Goal: Check status: Check status

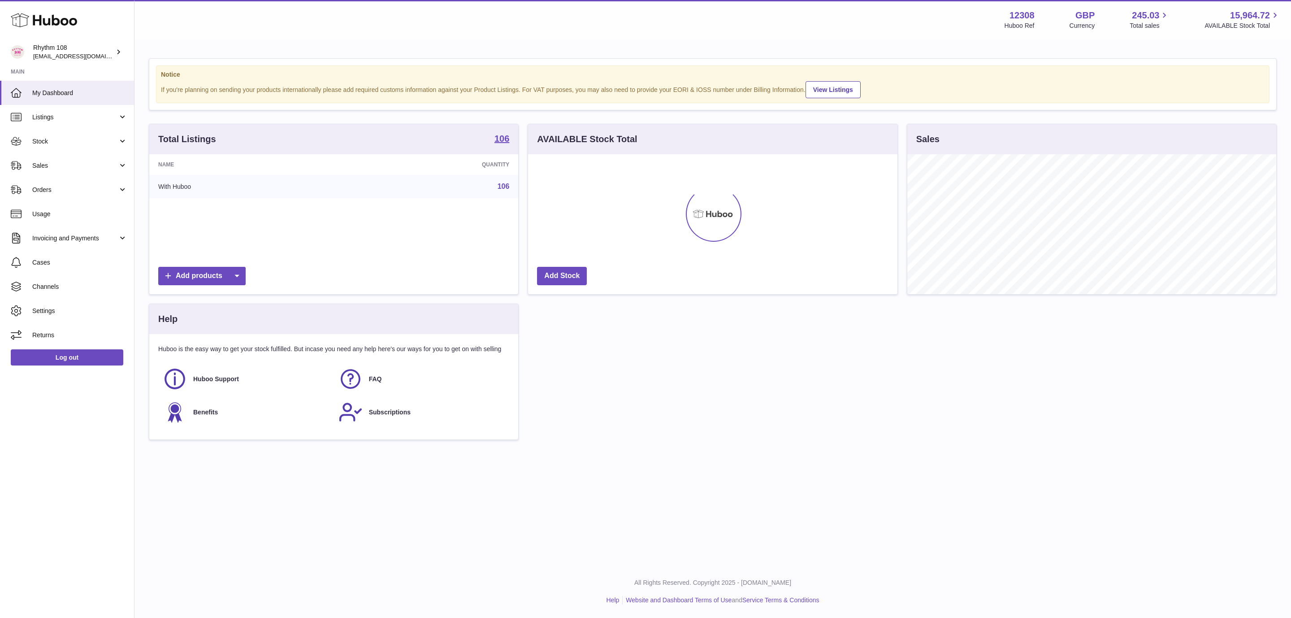
scroll to position [140, 368]
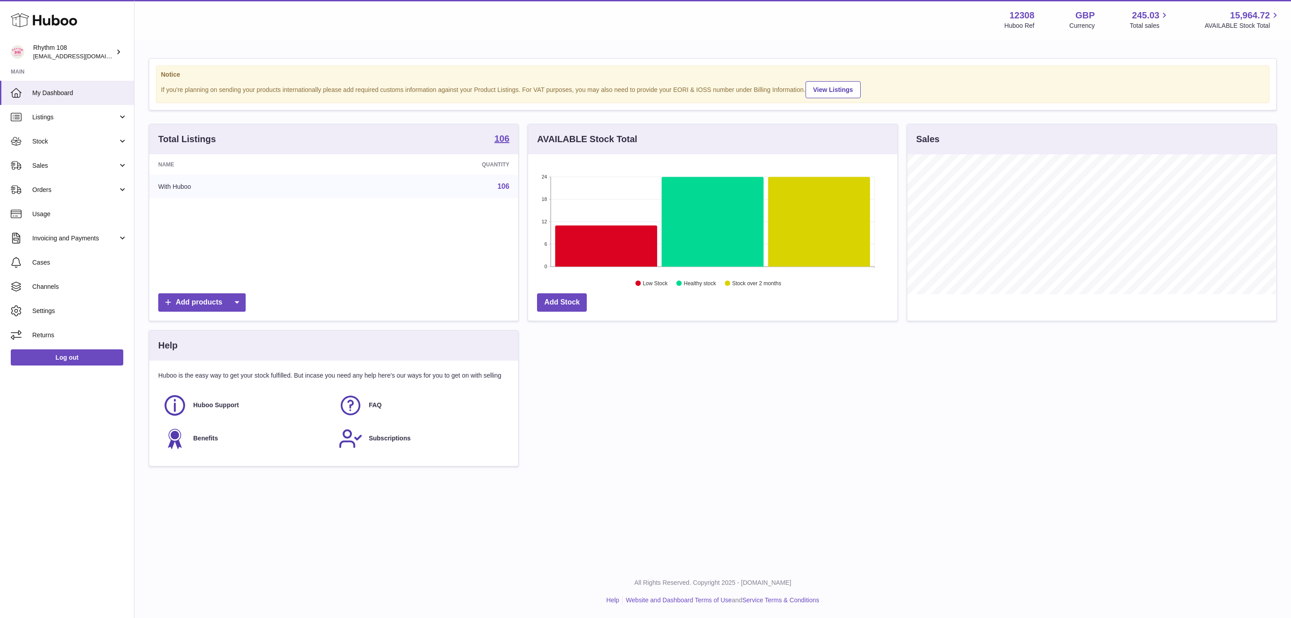
drag, startPoint x: 879, startPoint y: 516, endPoint x: 885, endPoint y: 515, distance: 5.9
click at [880, 515] on div "Menu Huboo 12308 Huboo Ref GBP Currency 245.03 Total sales 15,964.72 AVAILABLE …" at bounding box center [712, 282] width 1156 height 565
click at [660, 510] on div "Menu Huboo 12308 Huboo Ref GBP Currency 245.03 Total sales 15,964.72 AVAILABLE …" at bounding box center [712, 282] width 1156 height 565
click at [644, 397] on div "Total Listings 106 Name Quantity With Huboo 106 Add products AVAILABLE Stock To…" at bounding box center [712, 299] width 1136 height 351
drag, startPoint x: 707, startPoint y: 397, endPoint x: 162, endPoint y: 241, distance: 567.4
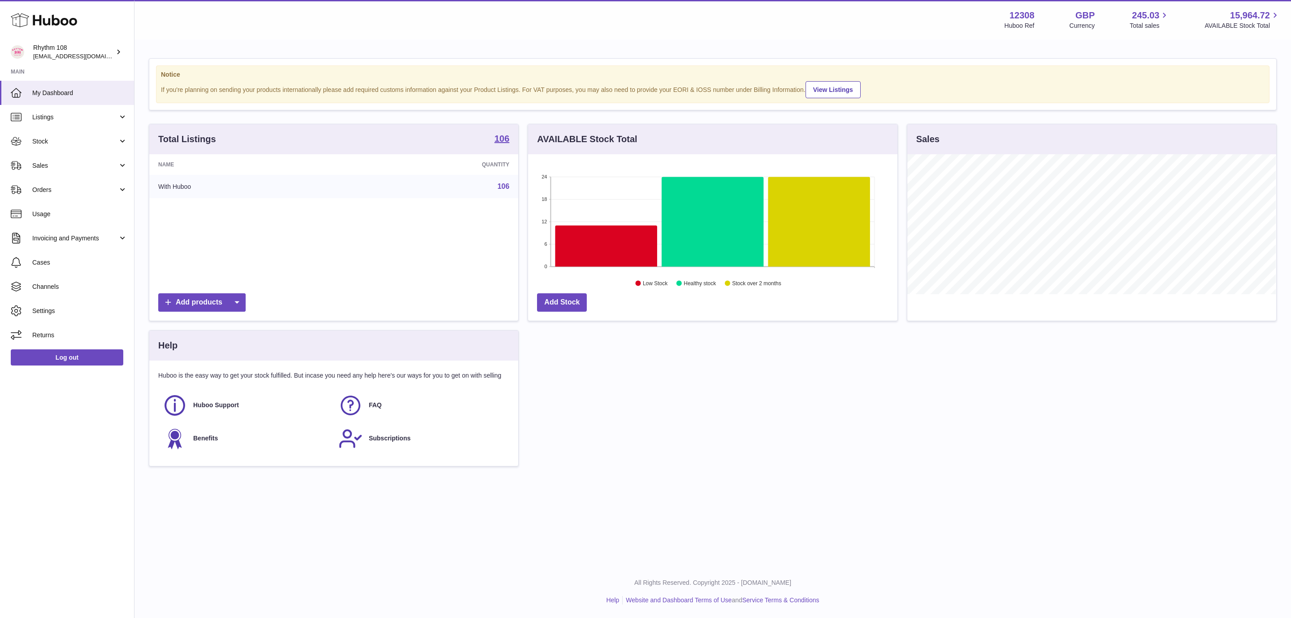
click at [706, 398] on div "Total Listings 106 Name Quantity With Huboo 106 Add products AVAILABLE Stock To…" at bounding box center [712, 299] width 1136 height 351
click at [831, 510] on div "Menu Huboo 12308 Huboo Ref GBP Currency 245.03 Total sales 15,964.72 AVAILABLE …" at bounding box center [712, 282] width 1156 height 565
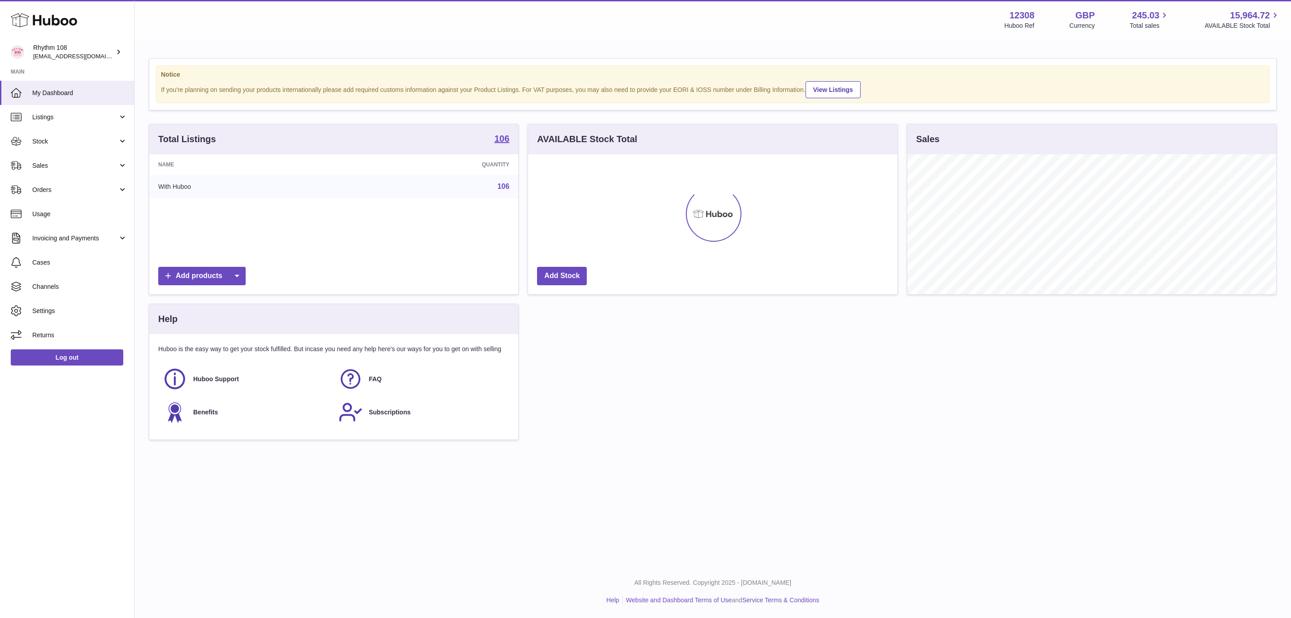
scroll to position [140, 368]
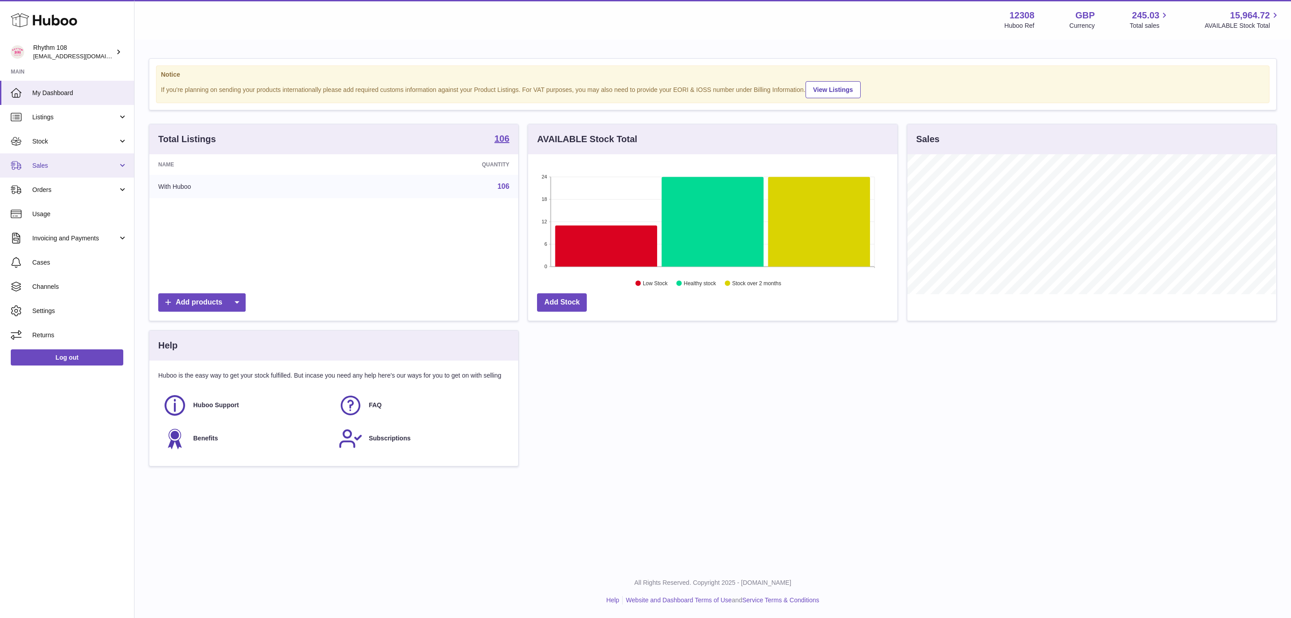
drag, startPoint x: 63, startPoint y: 169, endPoint x: 65, endPoint y: 175, distance: 6.1
click at [63, 169] on span "Sales" at bounding box center [75, 165] width 86 height 9
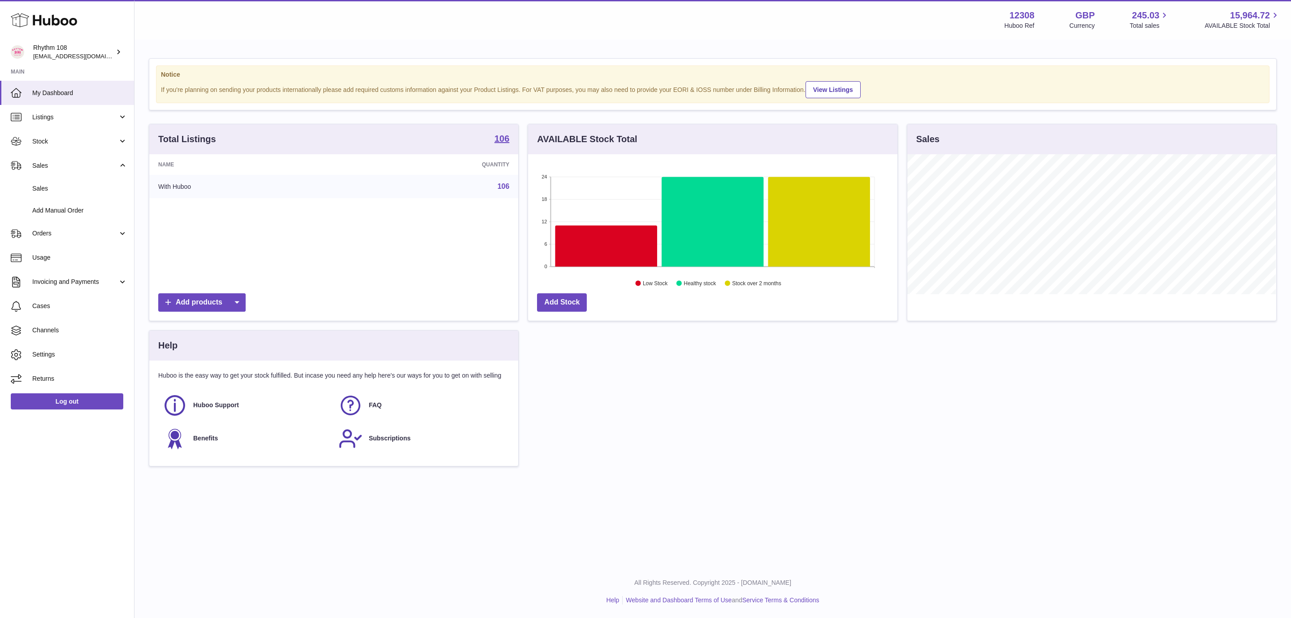
drag, startPoint x: 72, startPoint y: 191, endPoint x: 850, endPoint y: 333, distance: 790.7
click at [72, 191] on span "Sales" at bounding box center [79, 188] width 95 height 9
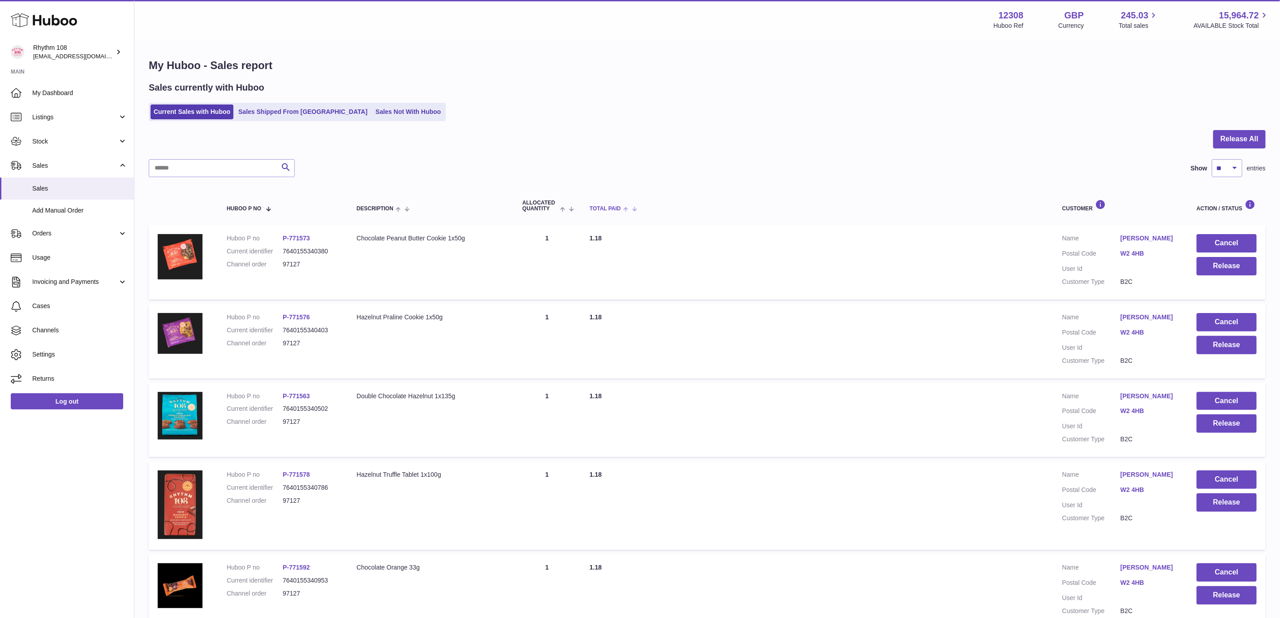
drag, startPoint x: 675, startPoint y: 85, endPoint x: 829, endPoint y: 191, distance: 186.9
click at [677, 85] on div "Sales currently with Huboo" at bounding box center [707, 88] width 1117 height 12
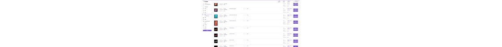
scroll to position [93, 0]
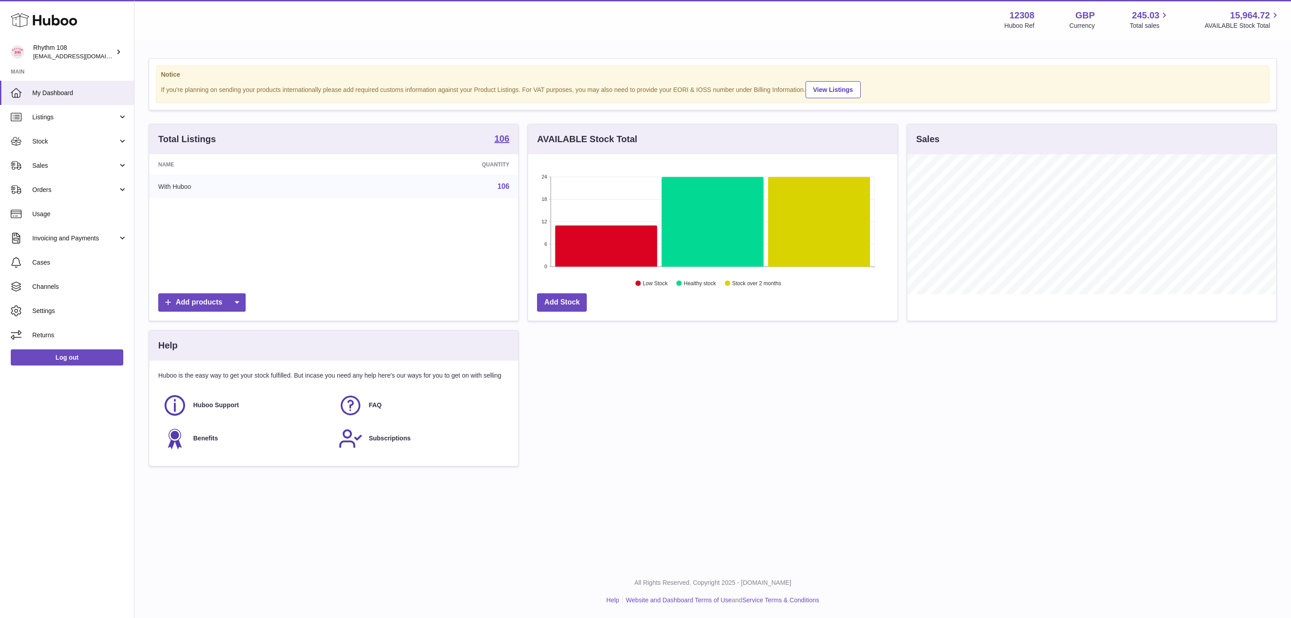
scroll to position [140, 368]
click at [54, 164] on span "Sales" at bounding box center [75, 165] width 86 height 9
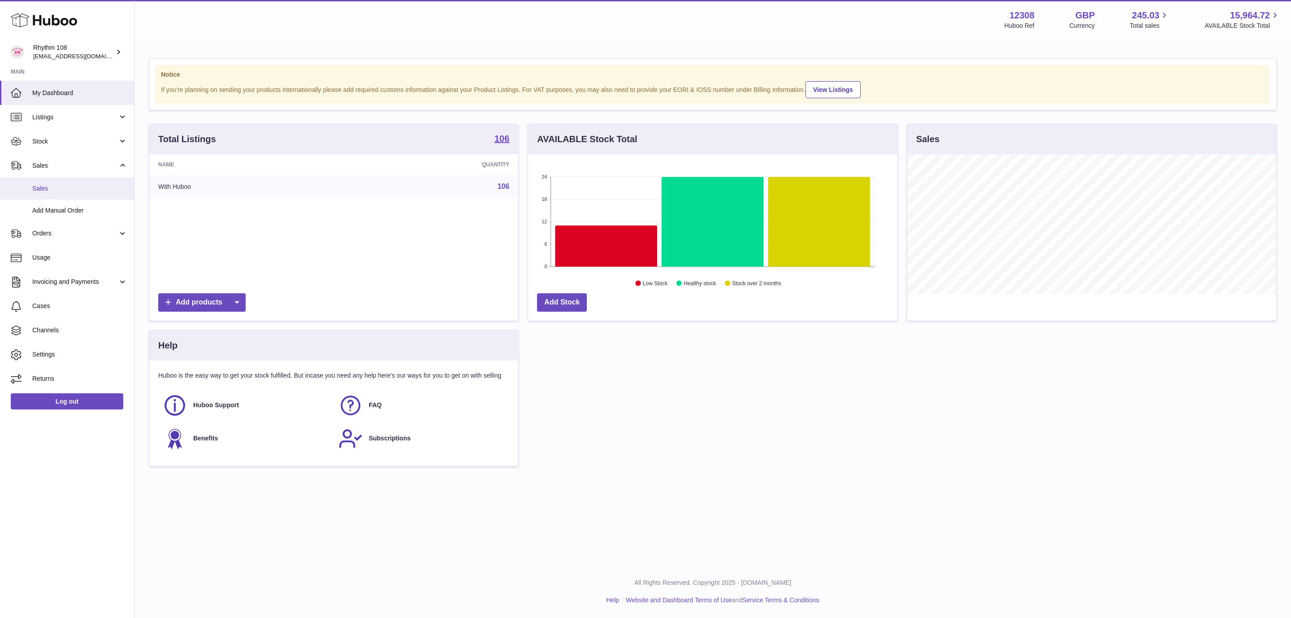
click at [63, 191] on span "Sales" at bounding box center [79, 188] width 95 height 9
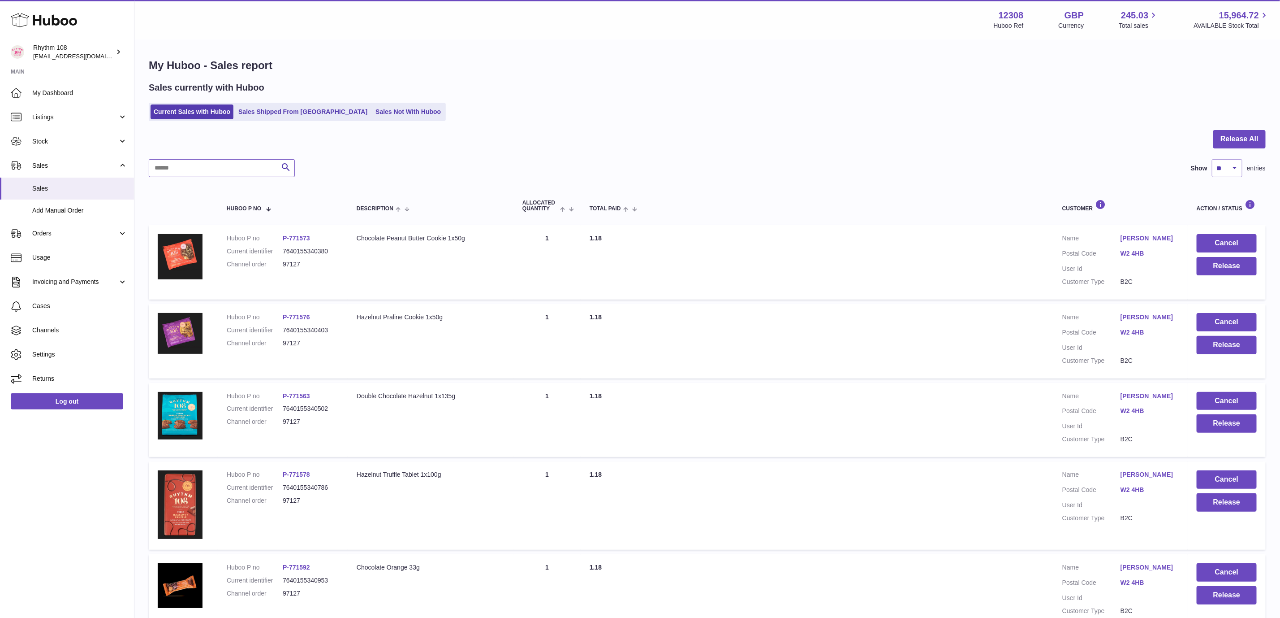
click at [237, 168] on input "text" at bounding box center [222, 168] width 146 height 18
paste input "*****"
type input "*****"
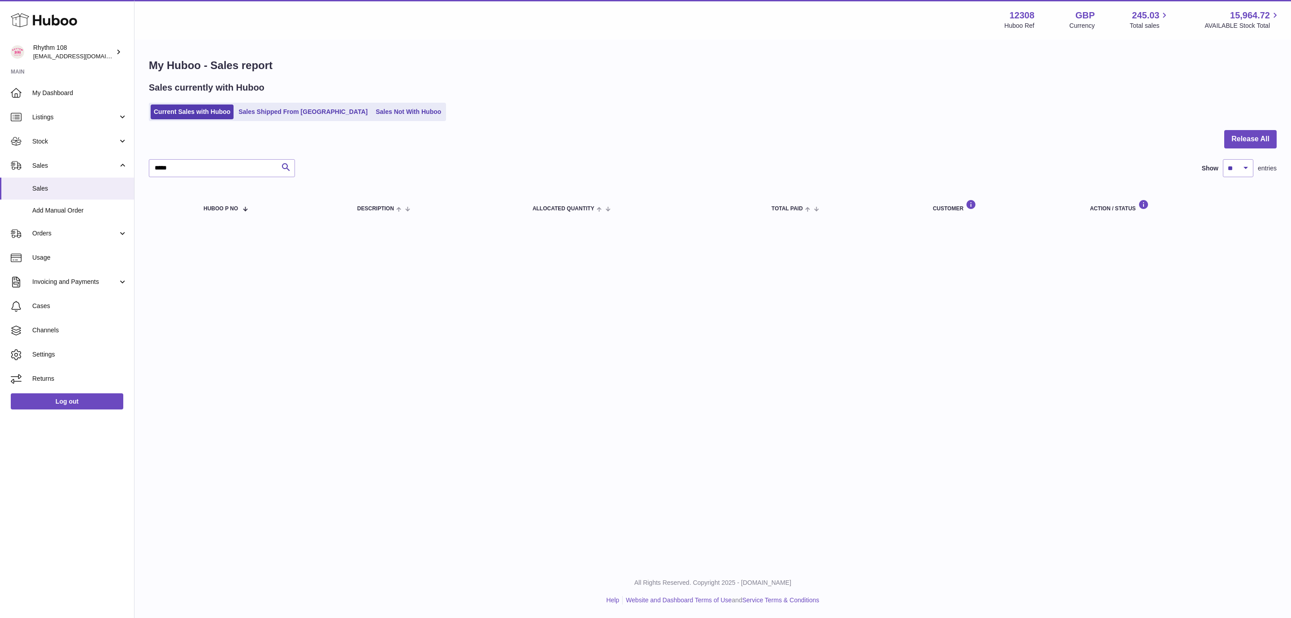
click at [268, 101] on div "Sales currently with Huboo Current Sales with Huboo Sales Shipped From Huboo Sa…" at bounding box center [712, 101] width 1127 height 39
click at [265, 109] on link "Sales Shipped From Huboo" at bounding box center [302, 111] width 135 height 15
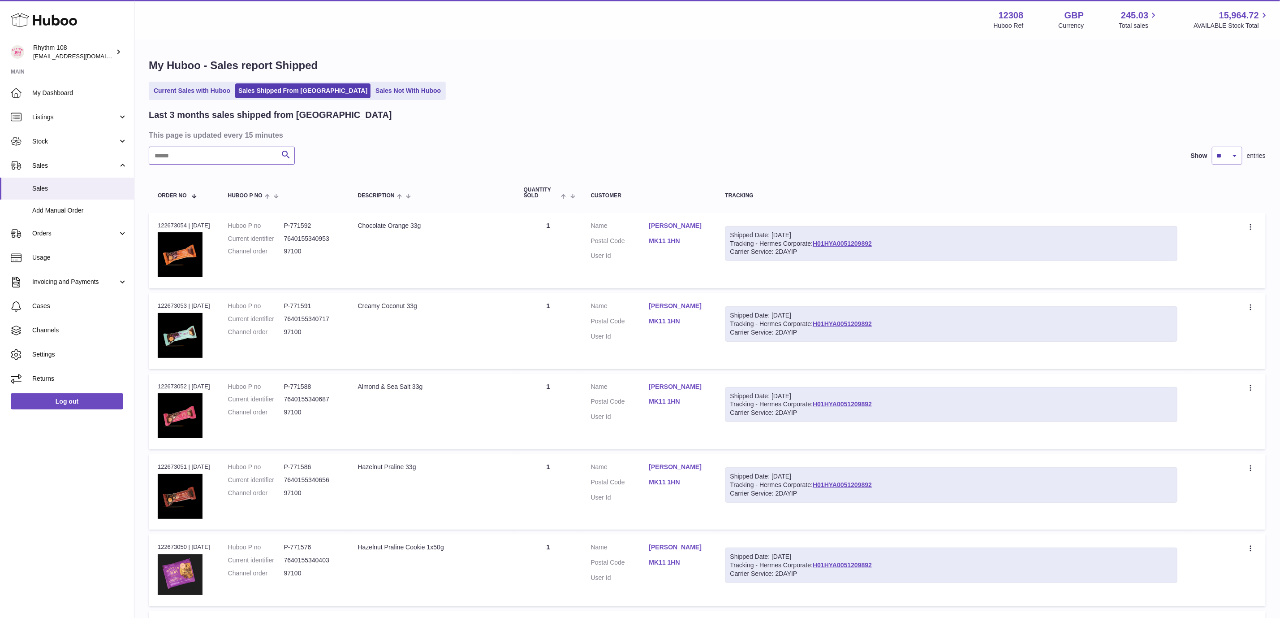
click at [208, 157] on input "text" at bounding box center [222, 156] width 146 height 18
paste input "*****"
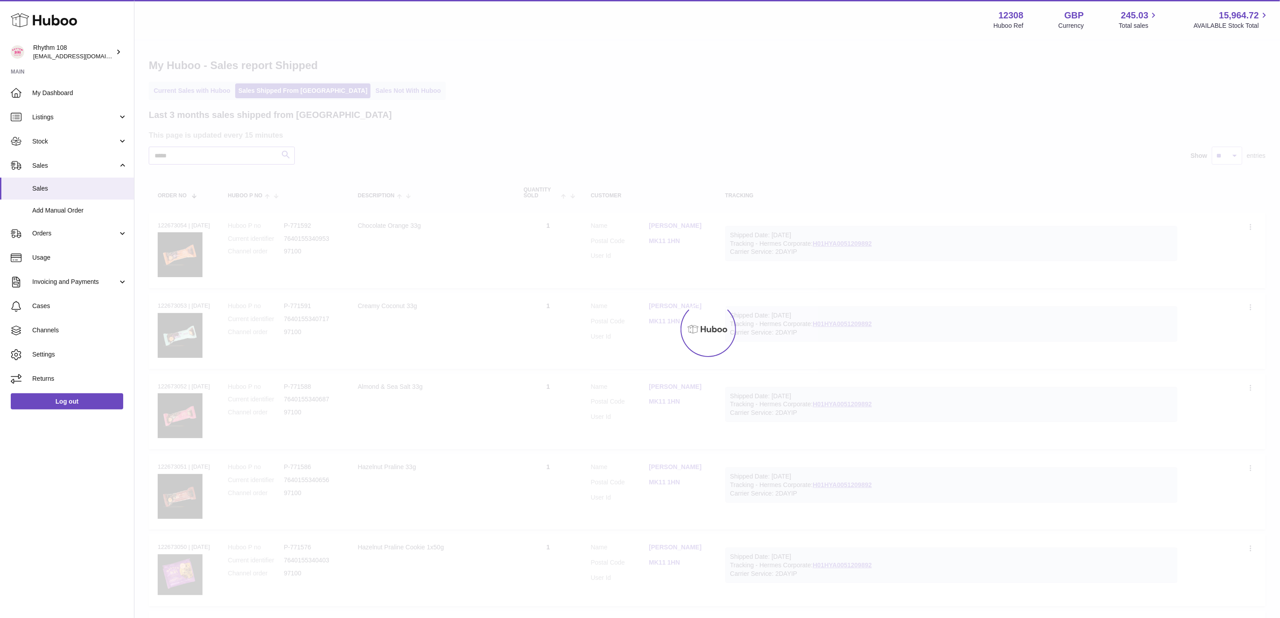
type input "*****"
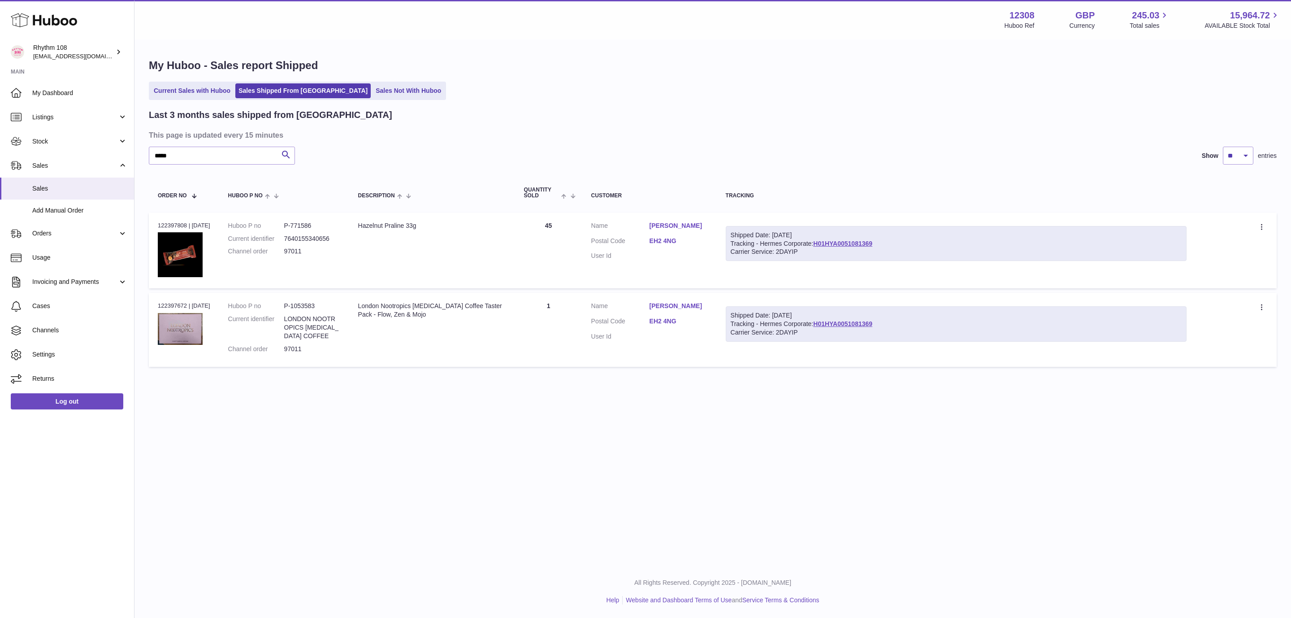
drag, startPoint x: 527, startPoint y: 142, endPoint x: 527, endPoint y: 149, distance: 7.6
click at [528, 142] on div "Last 3 months sales shipped from Huboo This page is updated every 15 minutes **…" at bounding box center [712, 240] width 1127 height 262
click at [556, 110] on div "Last 3 months sales shipped from Huboo" at bounding box center [712, 115] width 1127 height 12
click at [644, 98] on div "Current Sales with Huboo Sales Shipped From [GEOGRAPHIC_DATA] Sales Not With Hu…" at bounding box center [712, 91] width 1127 height 18
drag, startPoint x: 562, startPoint y: 92, endPoint x: 558, endPoint y: 130, distance: 38.7
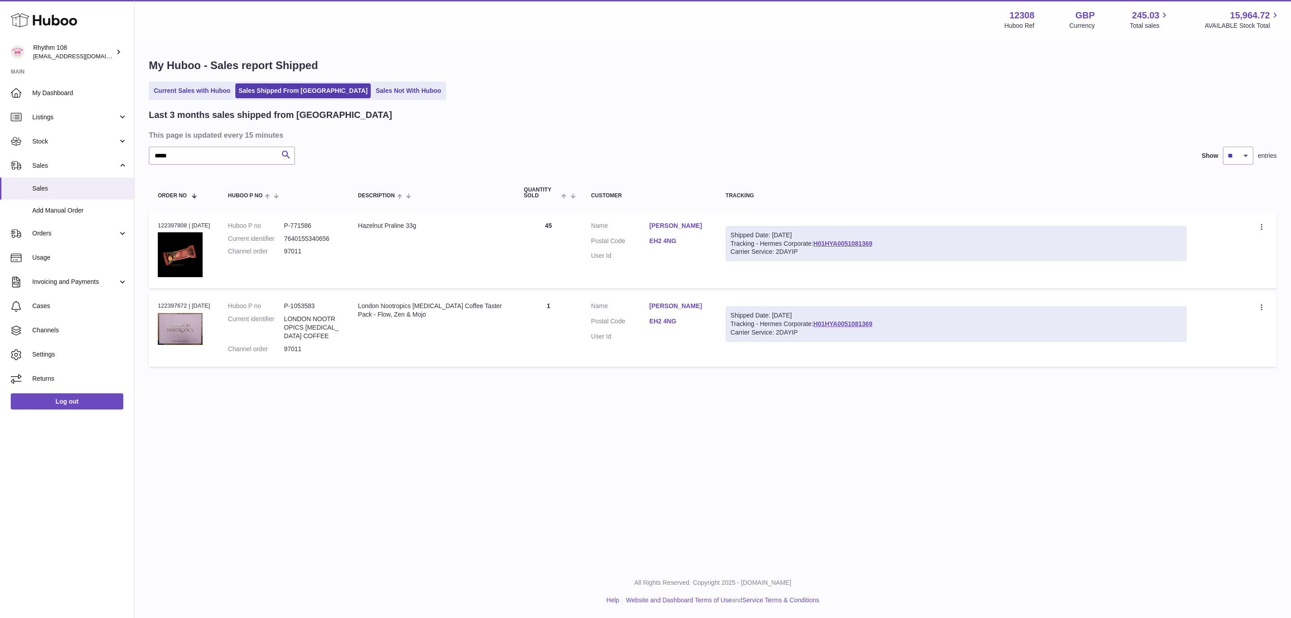
click at [564, 95] on div "Current Sales with Huboo Sales Shipped From [GEOGRAPHIC_DATA] Sales Not With Hu…" at bounding box center [712, 91] width 1127 height 18
click at [593, 114] on div "Last 3 months sales shipped from Huboo" at bounding box center [712, 115] width 1127 height 12
drag, startPoint x: 740, startPoint y: 95, endPoint x: 849, endPoint y: 8, distance: 139.6
click at [740, 94] on div "Current Sales with Huboo Sales Shipped From [GEOGRAPHIC_DATA] Sales Not With Hu…" at bounding box center [712, 91] width 1127 height 18
click at [556, 83] on div "Current Sales with Huboo Sales Shipped From [GEOGRAPHIC_DATA] Sales Not With Hu…" at bounding box center [712, 91] width 1127 height 18
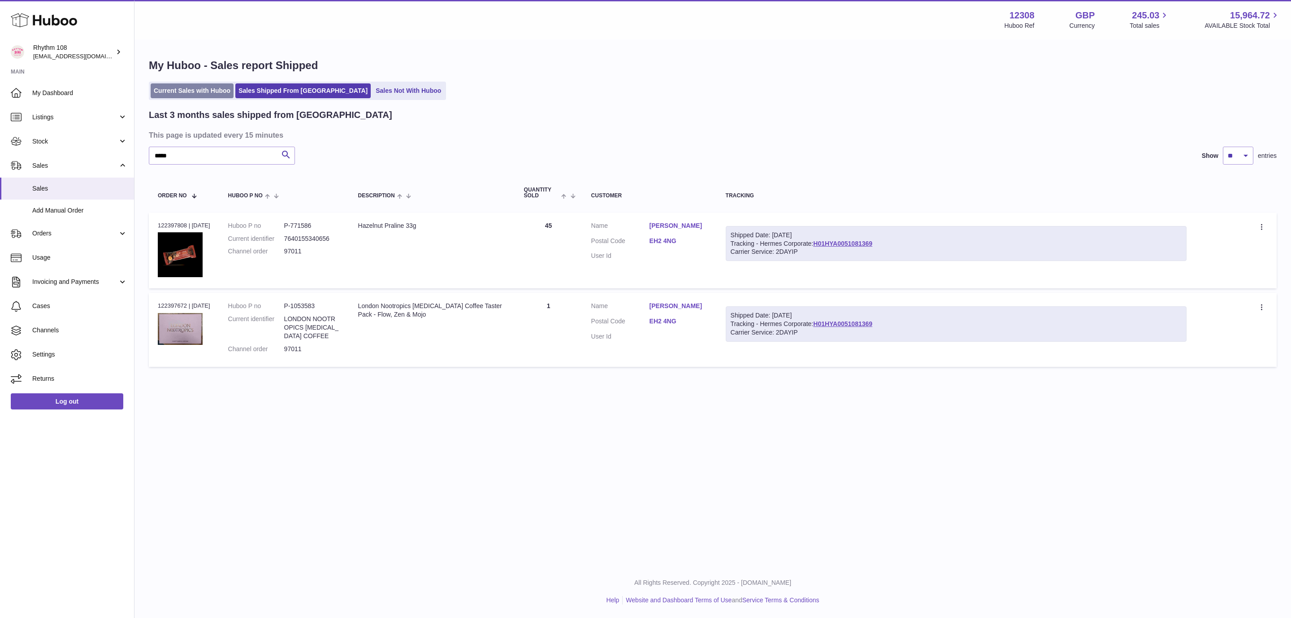
click at [187, 86] on link "Current Sales with Huboo" at bounding box center [192, 90] width 83 height 15
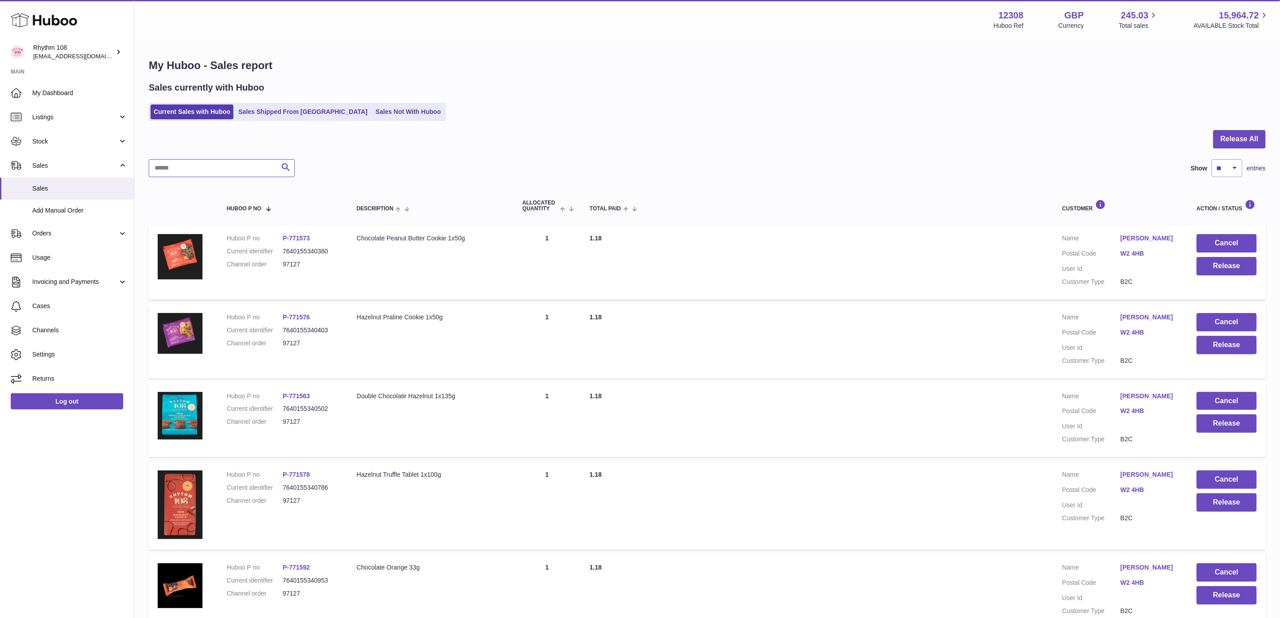
click at [220, 163] on input "text" at bounding box center [222, 168] width 146 height 18
paste input "*****"
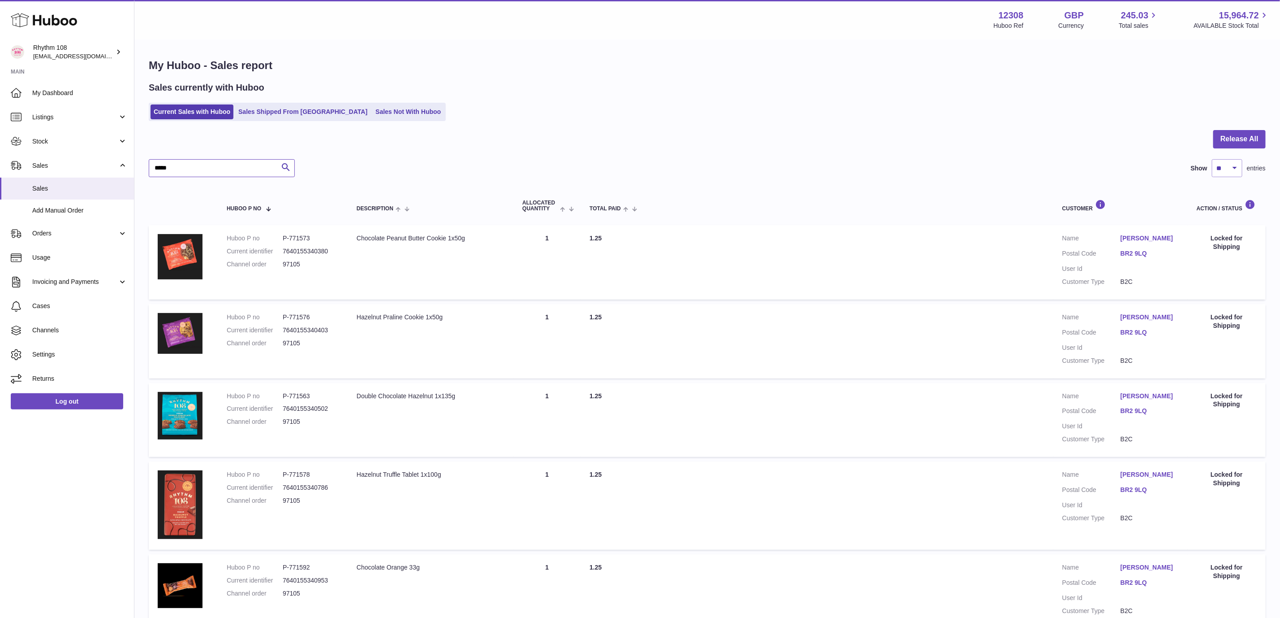
type input "*****"
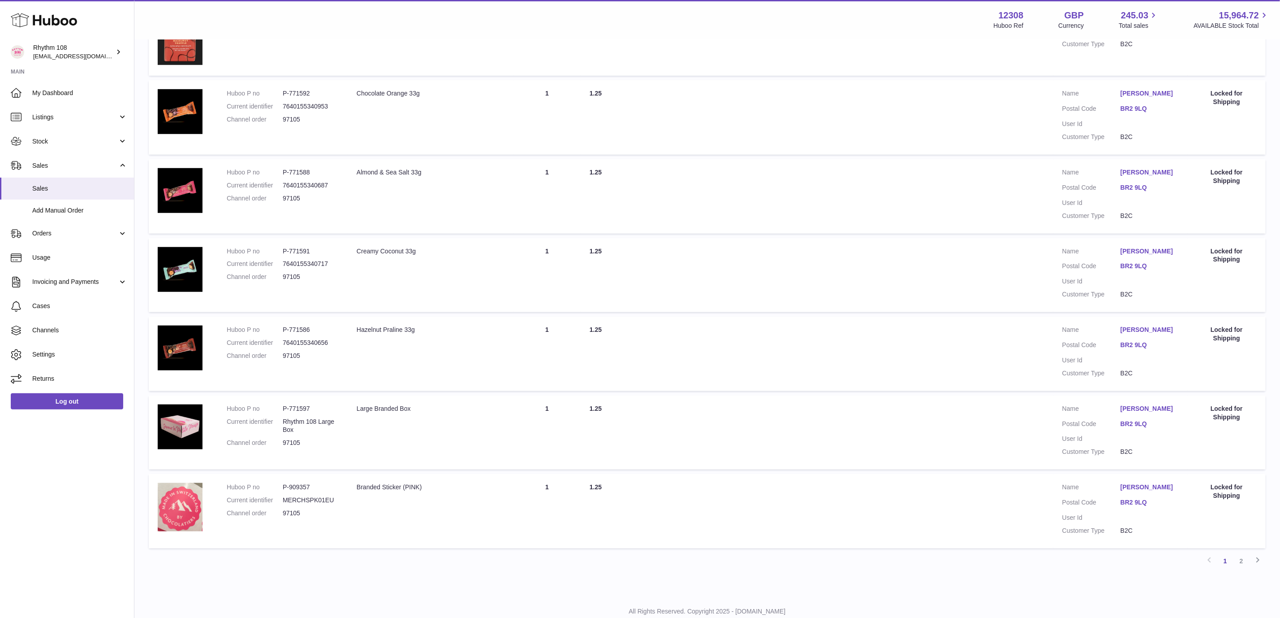
scroll to position [496, 0]
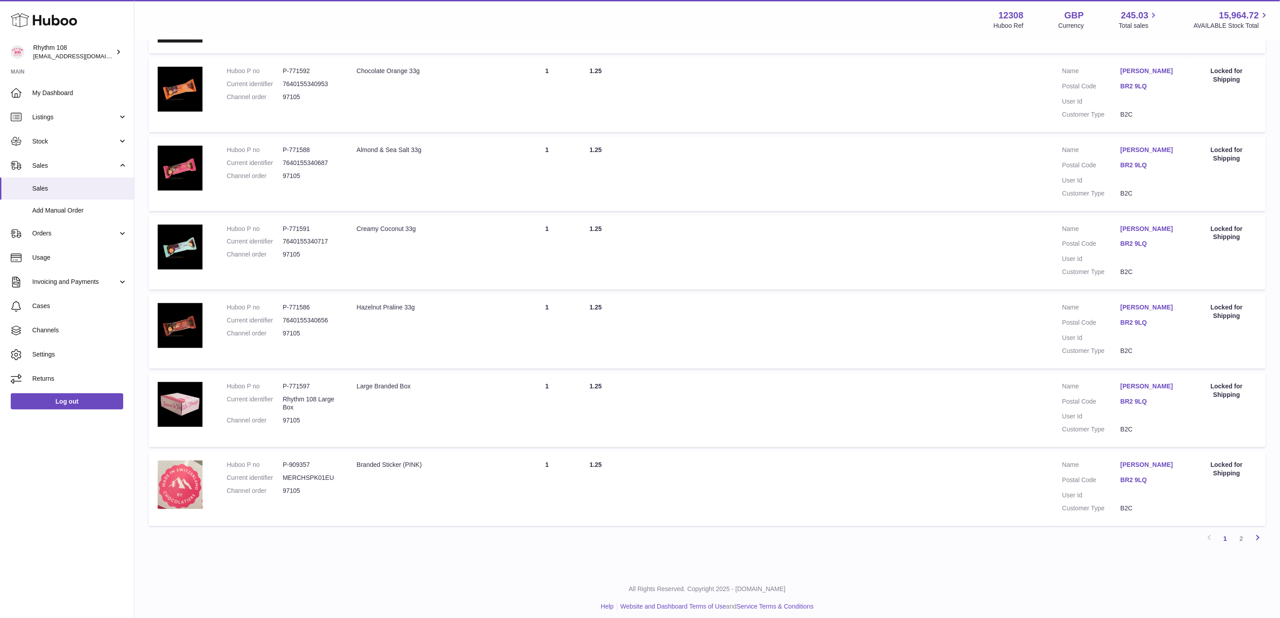
click at [1259, 531] on icon at bounding box center [1258, 536] width 11 height 11
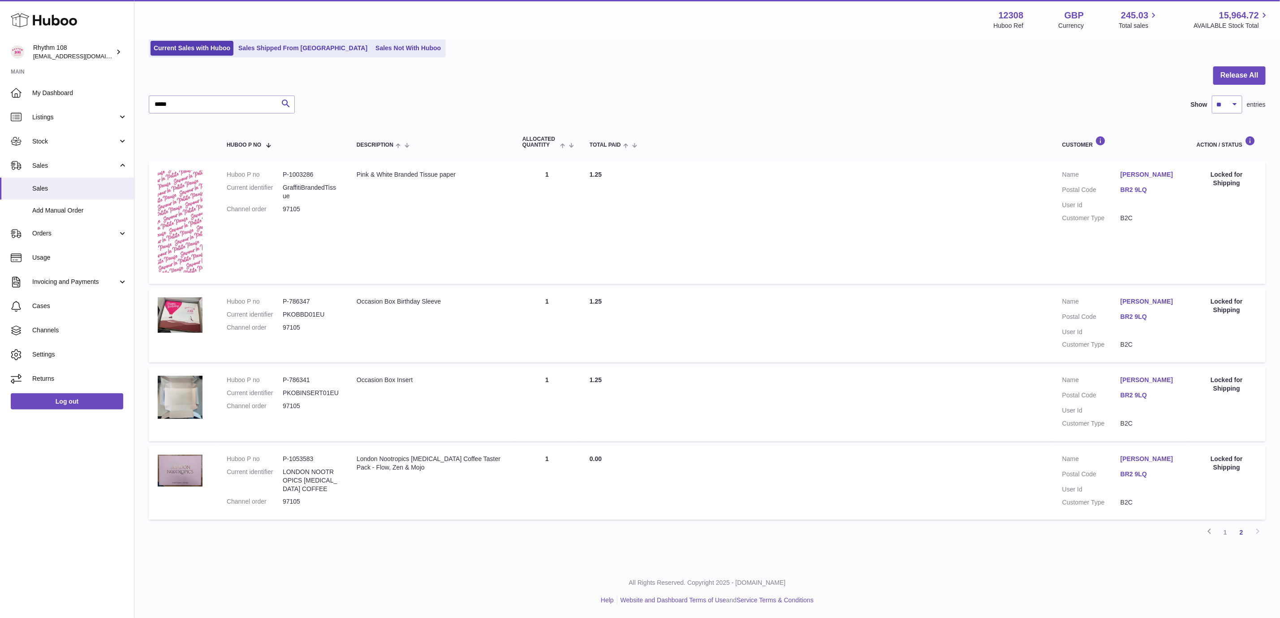
scroll to position [40, 0]
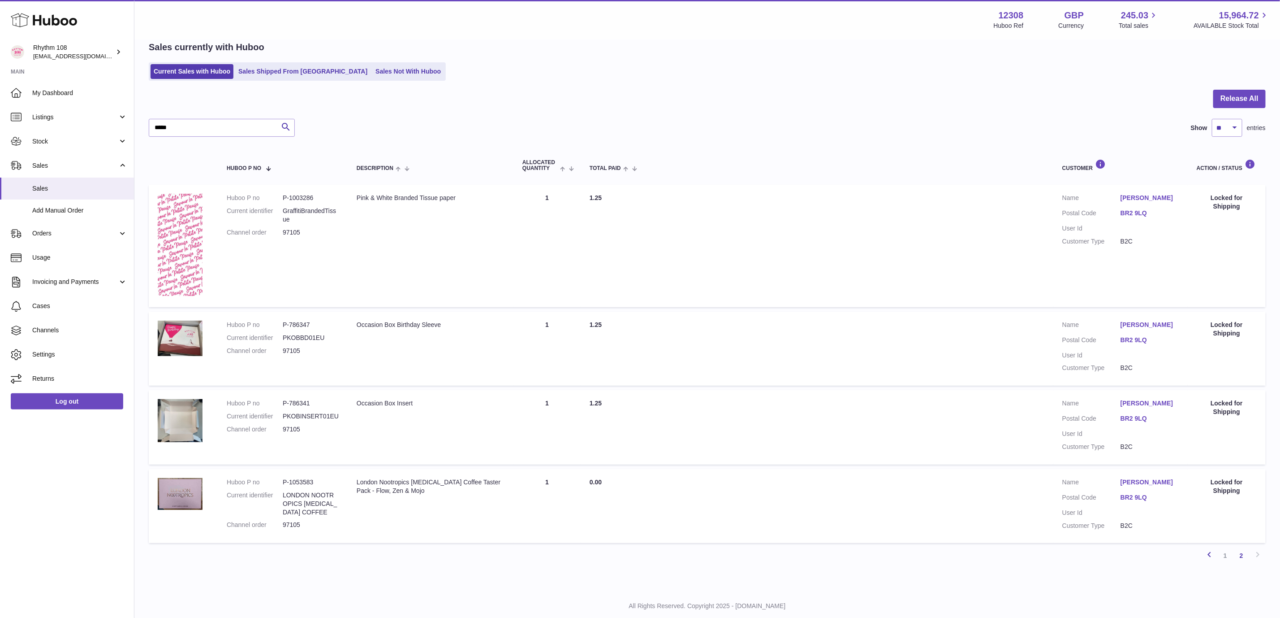
click at [1213, 549] on icon at bounding box center [1209, 554] width 11 height 11
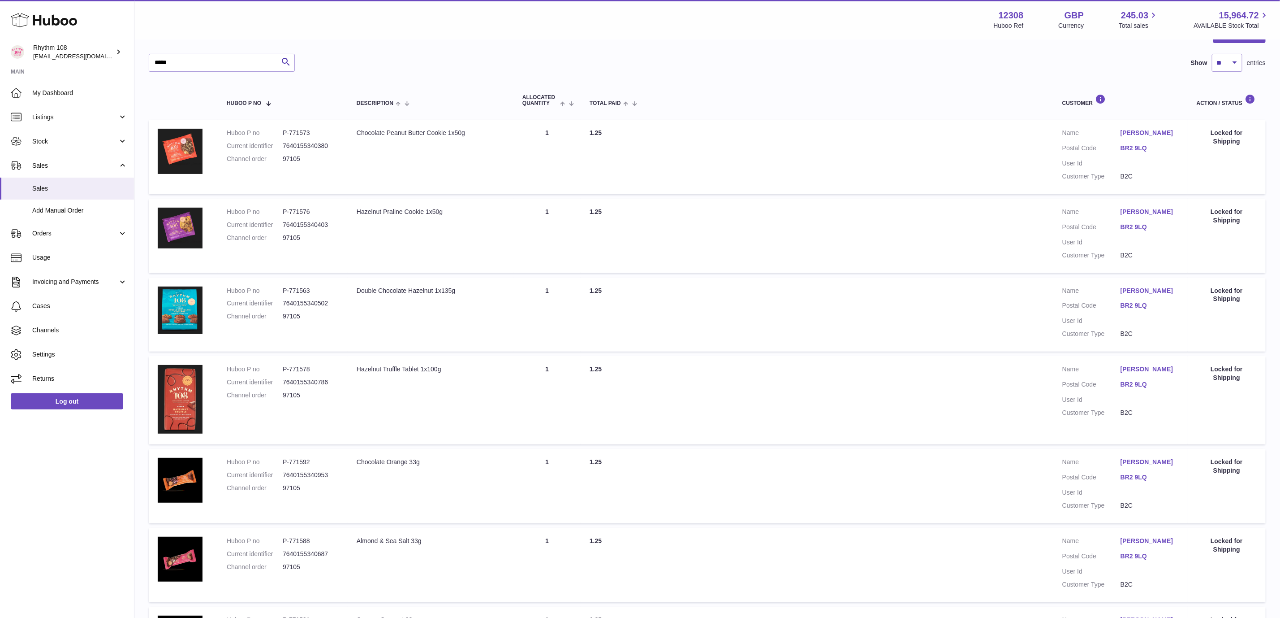
scroll to position [40, 0]
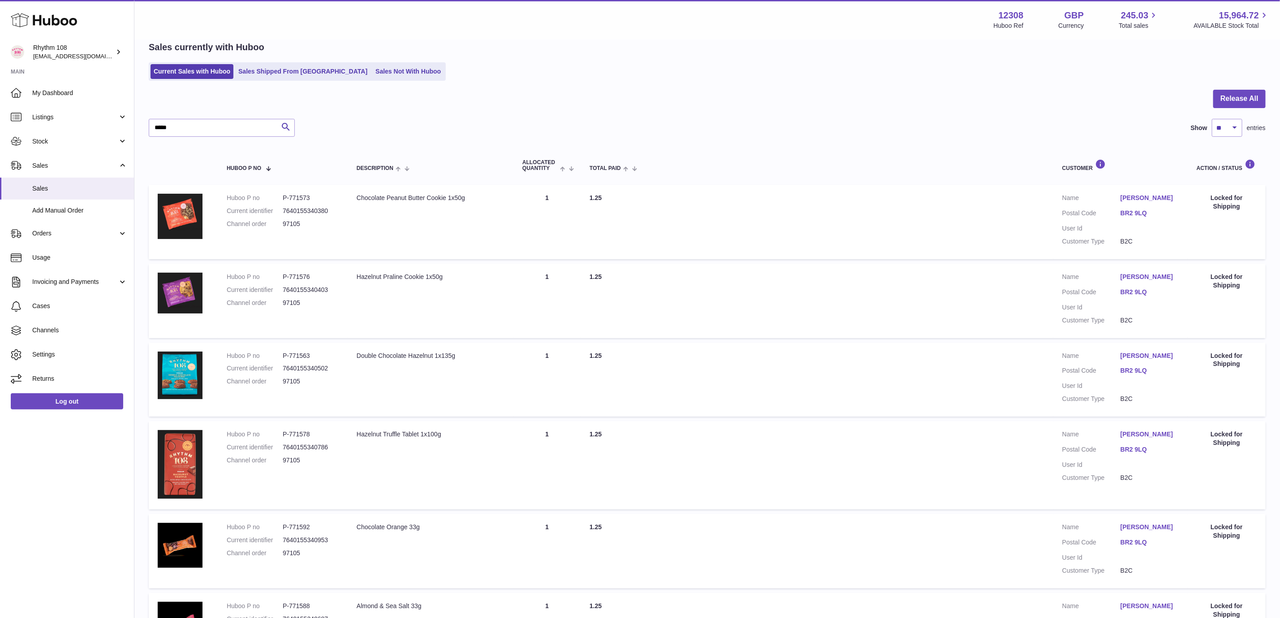
drag, startPoint x: 493, startPoint y: 91, endPoint x: 908, endPoint y: 376, distance: 503.0
click at [494, 91] on div at bounding box center [707, 104] width 1117 height 29
drag, startPoint x: 484, startPoint y: 75, endPoint x: 340, endPoint y: 112, distance: 148.9
click at [485, 75] on div "Current Sales with Huboo Sales Shipped From Huboo Sales Not With Huboo" at bounding box center [707, 71] width 1117 height 18
drag, startPoint x: 442, startPoint y: 60, endPoint x: 212, endPoint y: 132, distance: 241.5
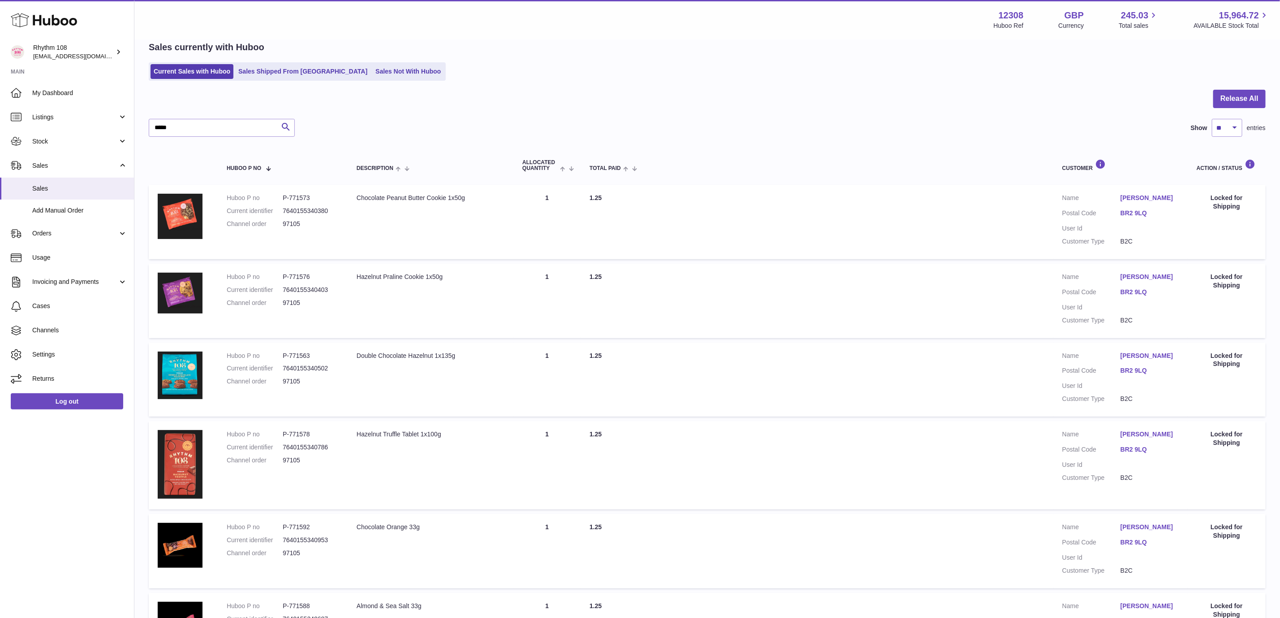
click at [439, 59] on div "Sales currently with Huboo Current Sales with Huboo Sales Shipped From Huboo Sa…" at bounding box center [707, 60] width 1117 height 39
drag, startPoint x: 203, startPoint y: 126, endPoint x: 120, endPoint y: 126, distance: 83.4
click at [95, 110] on div "Huboo Rhythm 108 orders@rhythm108.com Main My Dashboard Listings Not with Huboo…" at bounding box center [640, 520] width 1280 height 1120
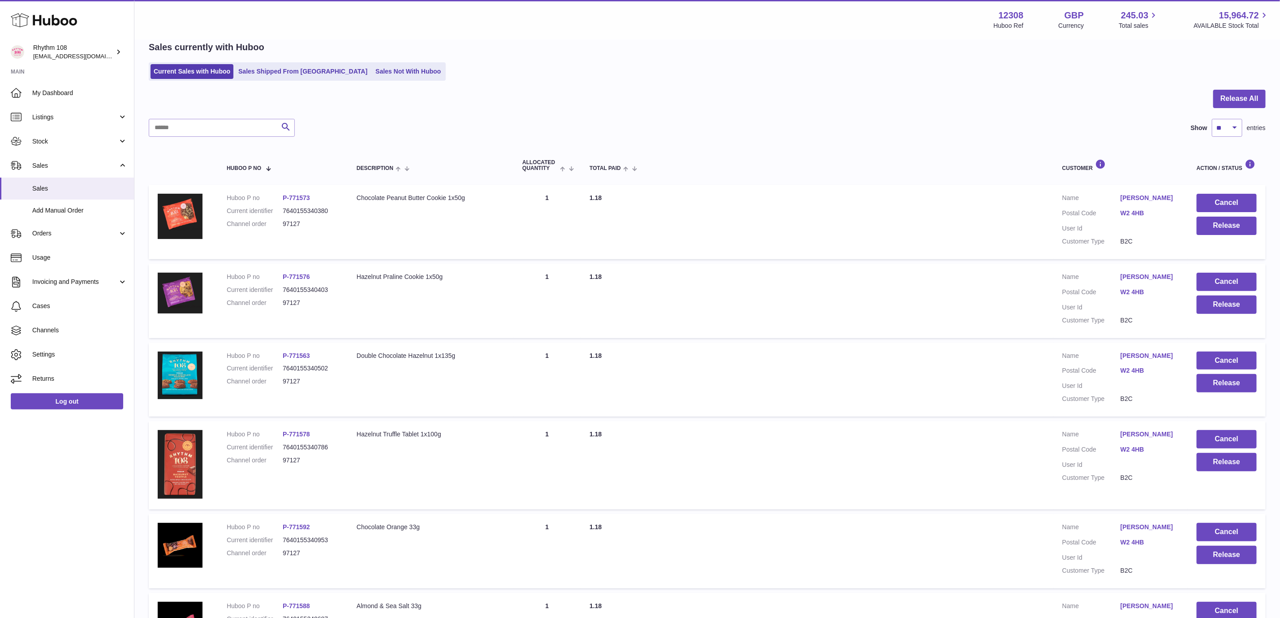
click at [445, 96] on div at bounding box center [707, 104] width 1117 height 29
click at [66, 216] on link "Add Manual Order" at bounding box center [67, 210] width 134 height 22
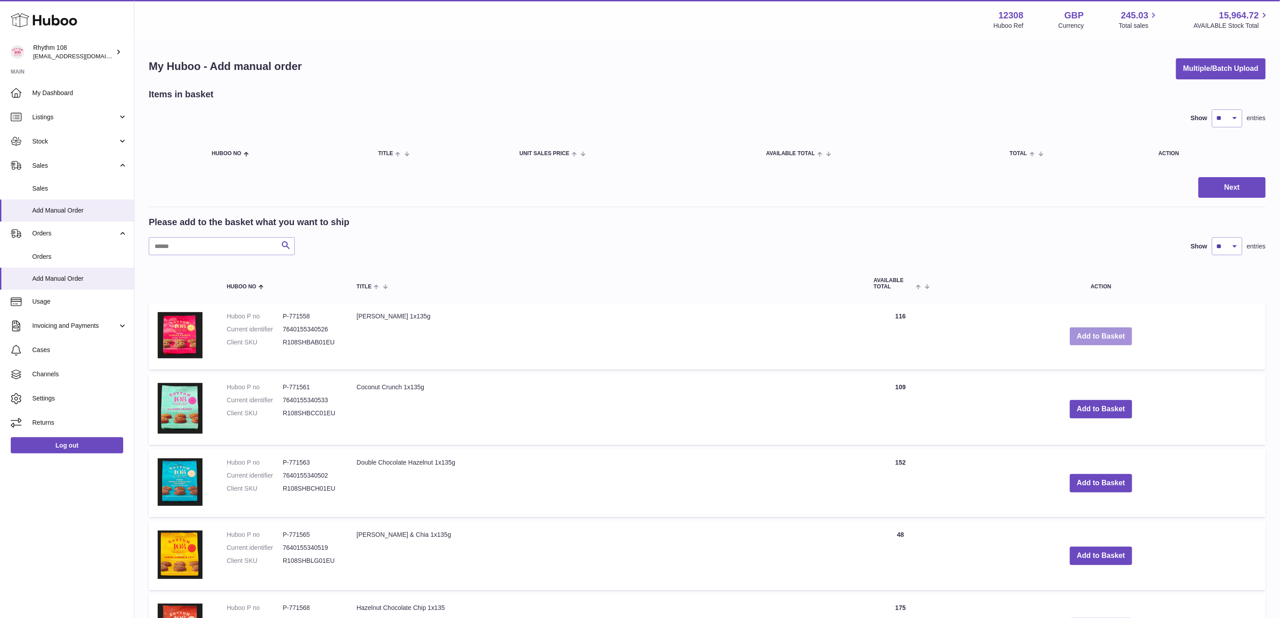
click at [1105, 336] on button "Add to Basket" at bounding box center [1101, 336] width 63 height 18
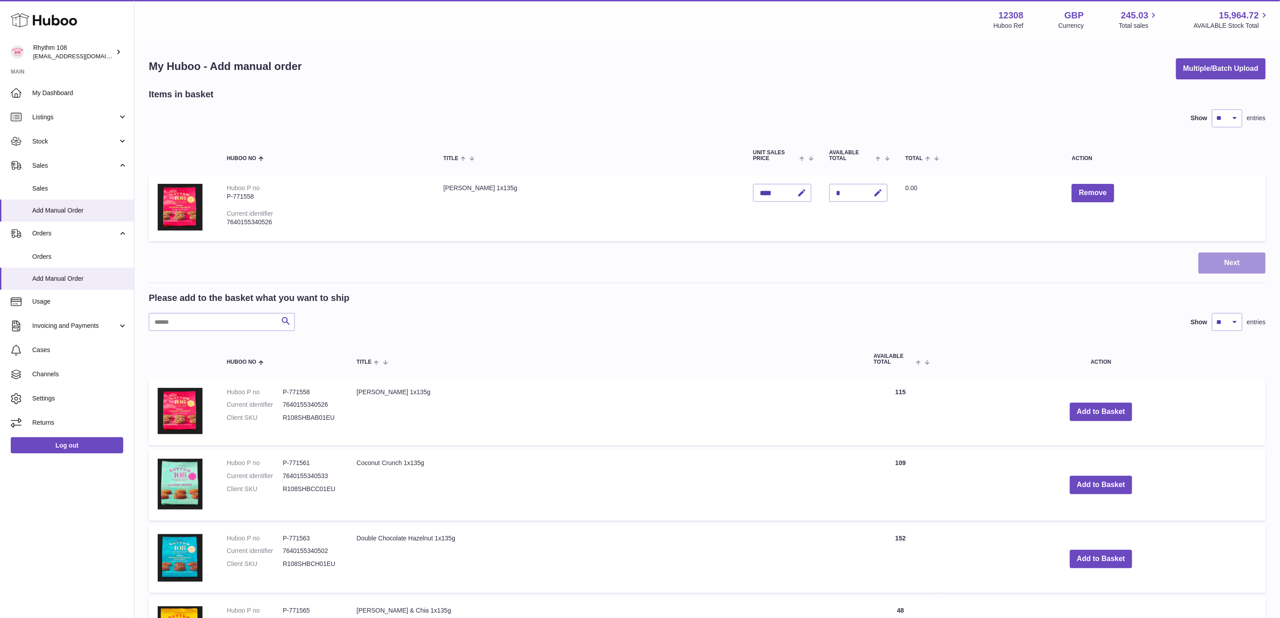
click at [1225, 253] on button "Next" at bounding box center [1232, 262] width 67 height 21
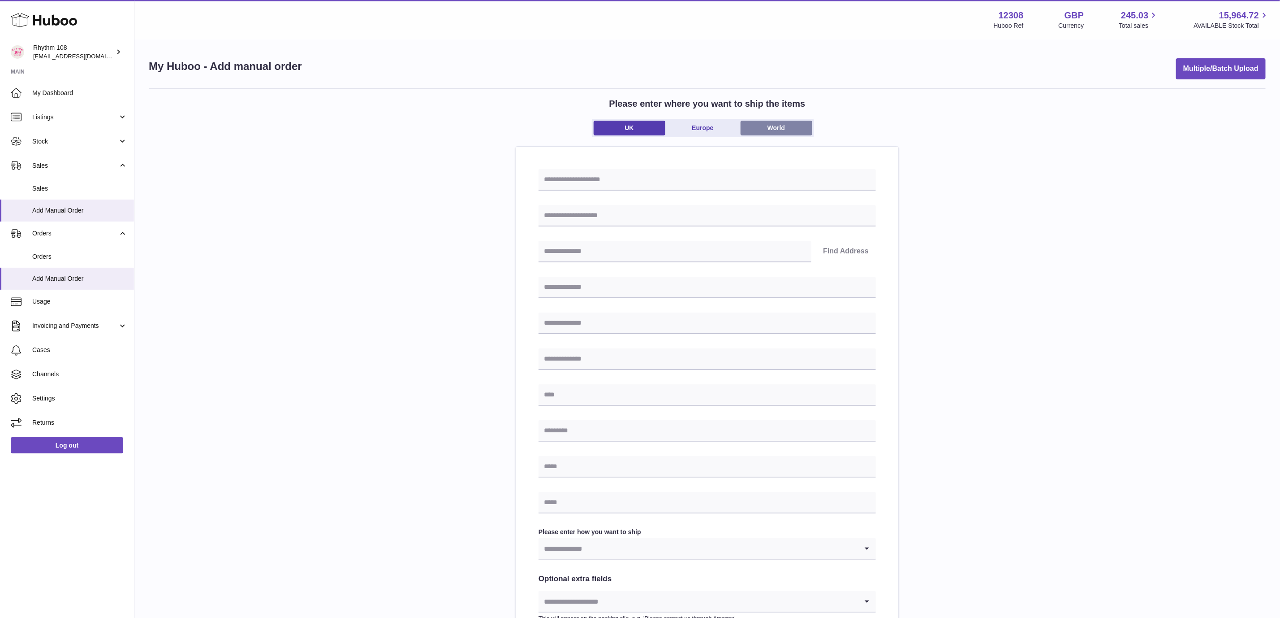
click at [787, 130] on link "World" at bounding box center [777, 128] width 72 height 15
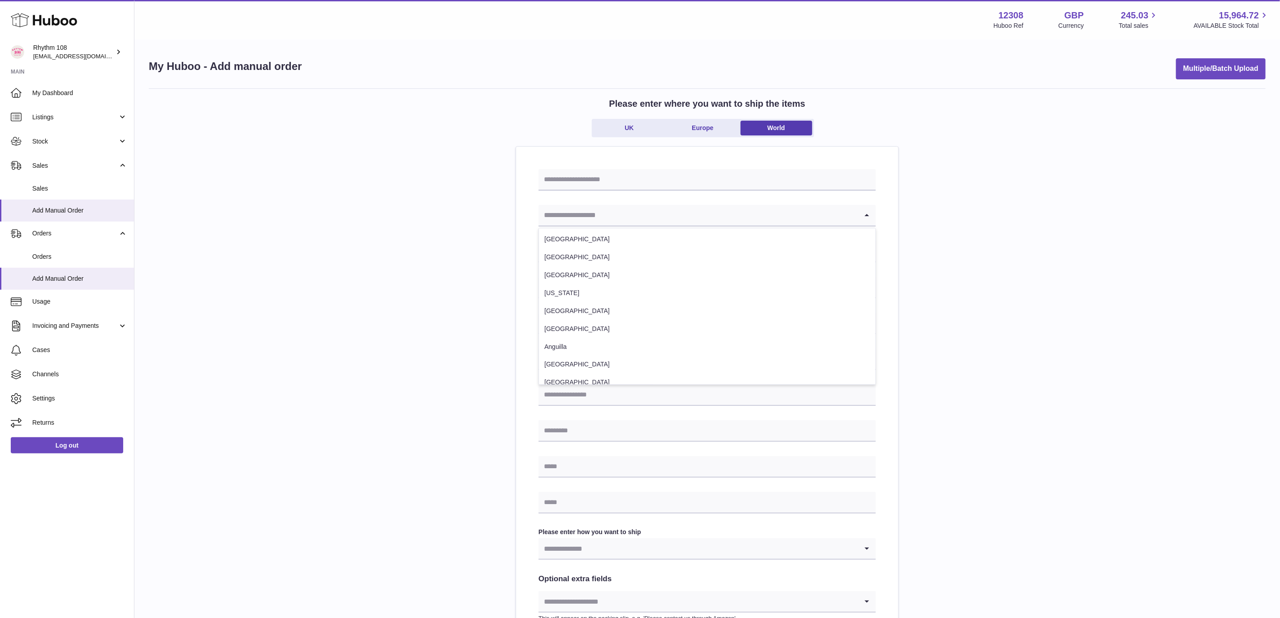
click at [663, 216] on input "Search for option" at bounding box center [699, 215] width 320 height 21
click at [569, 253] on li "Thailand" at bounding box center [707, 255] width 337 height 18
click at [921, 254] on div "Please enter where you want to ship the items UK Europe World Thailand Loading.…" at bounding box center [707, 411] width 1117 height 647
drag, startPoint x: 381, startPoint y: 191, endPoint x: 569, endPoint y: 228, distance: 191.3
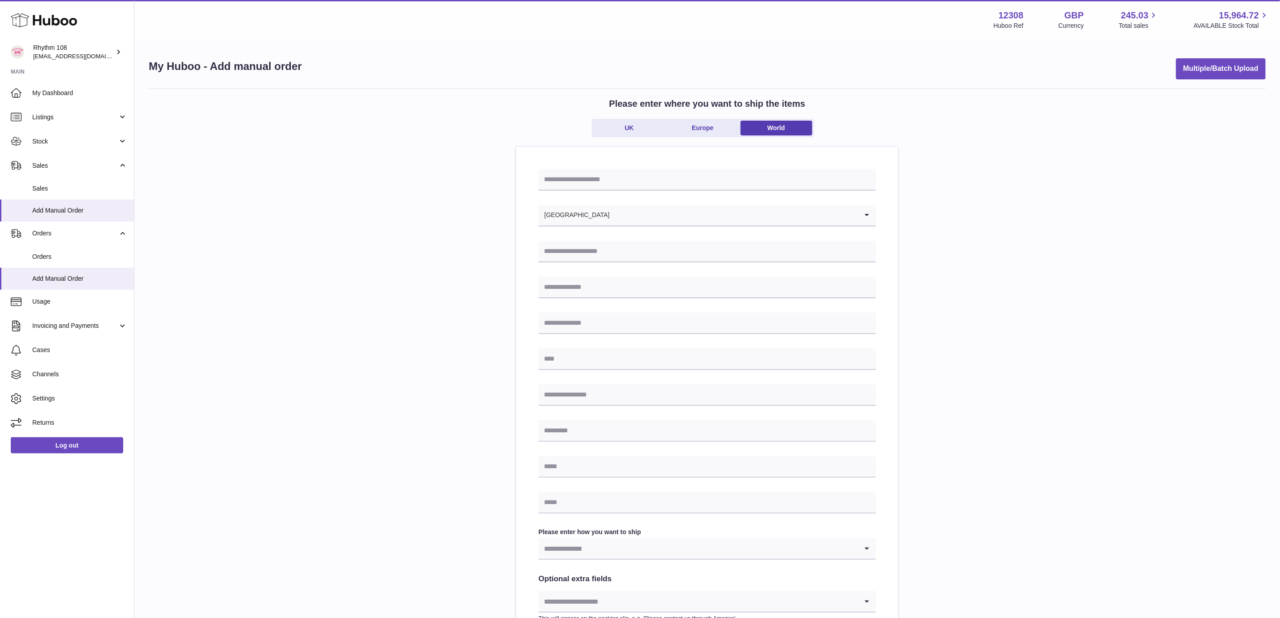
click at [381, 191] on div "Please enter where you want to ship the items UK Europe World Thailand Loading.…" at bounding box center [707, 411] width 1117 height 647
drag, startPoint x: 1036, startPoint y: 241, endPoint x: 1015, endPoint y: 234, distance: 21.3
click at [1036, 240] on div "Please enter where you want to ship the items UK Europe World Thailand Loading.…" at bounding box center [707, 411] width 1117 height 647
click at [839, 217] on input "Search for option" at bounding box center [699, 215] width 320 height 21
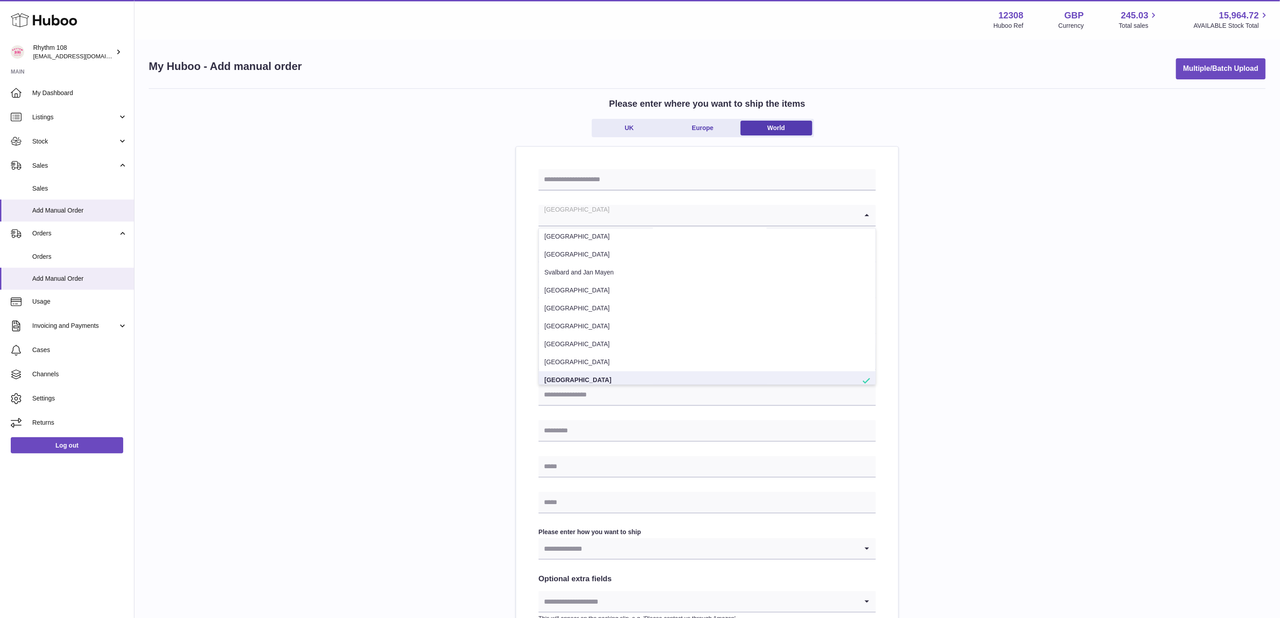
click at [985, 210] on div "Please enter where you want to ship the items UK Europe World Thailand Loading.…" at bounding box center [707, 411] width 1117 height 647
click at [626, 117] on div "Please enter where you want to ship the items UK Europe World" at bounding box center [707, 122] width 1117 height 48
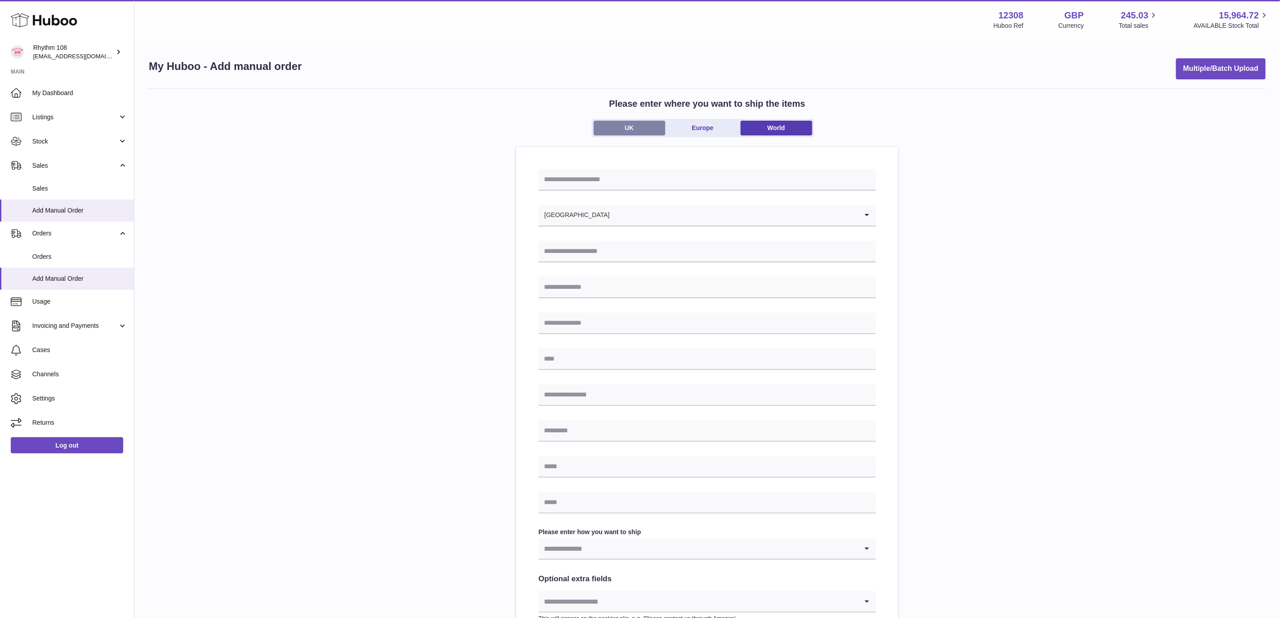
click at [628, 128] on link "UK" at bounding box center [630, 128] width 72 height 15
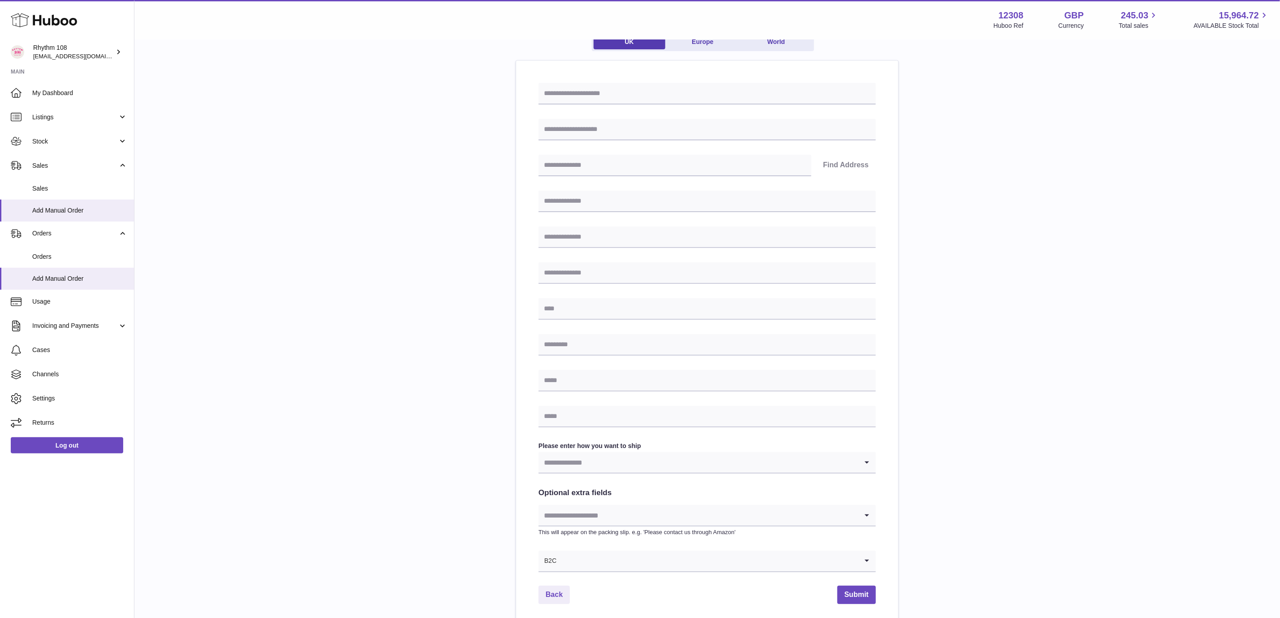
scroll to position [166, 0]
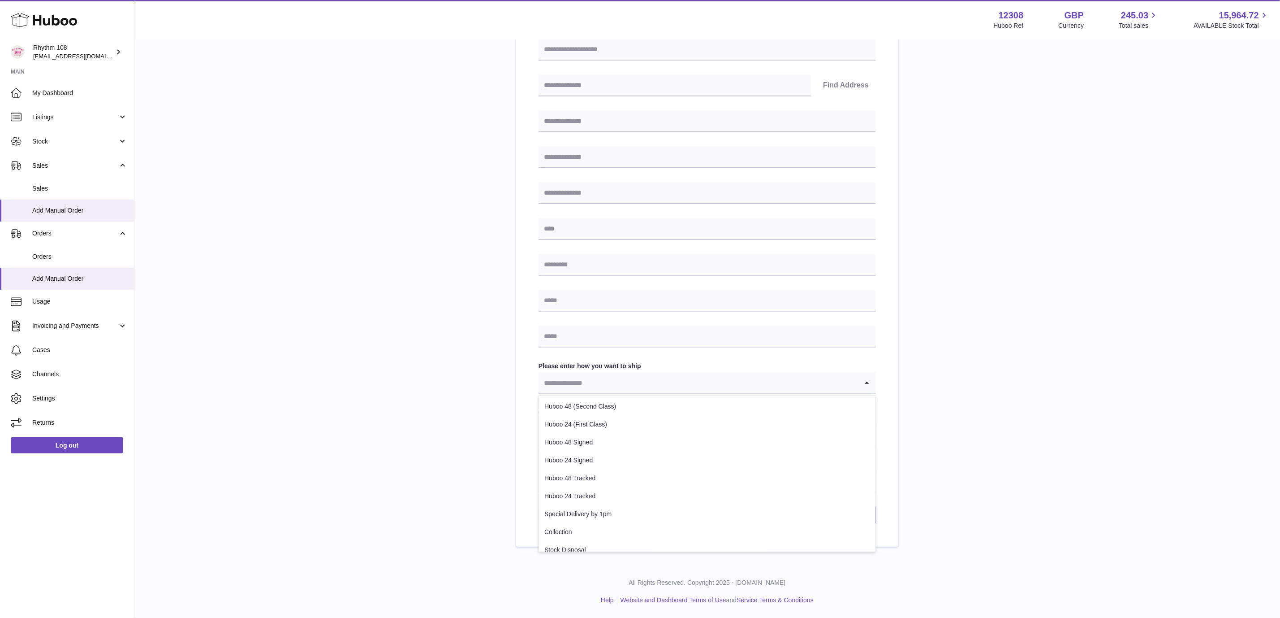
click at [757, 388] on input "Search for option" at bounding box center [699, 382] width 320 height 21
drag, startPoint x: 731, startPoint y: 532, endPoint x: 771, endPoint y: 527, distance: 39.7
click at [732, 532] on li "Collection" at bounding box center [707, 532] width 337 height 18
click at [978, 425] on div "Please enter where you want to ship the items UK Europe World Find Address Plea…" at bounding box center [707, 234] width 1117 height 624
click at [946, 378] on div "Please enter where you want to ship the items UK Europe World Find Address Plea…" at bounding box center [707, 234] width 1117 height 624
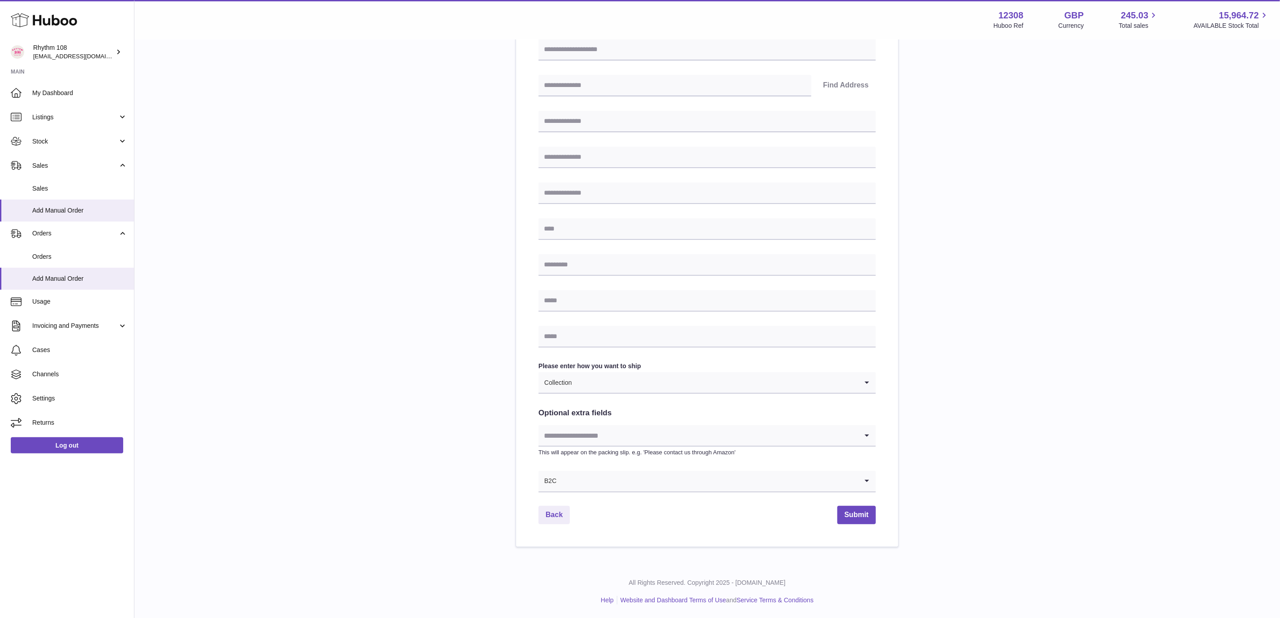
scroll to position [0, 0]
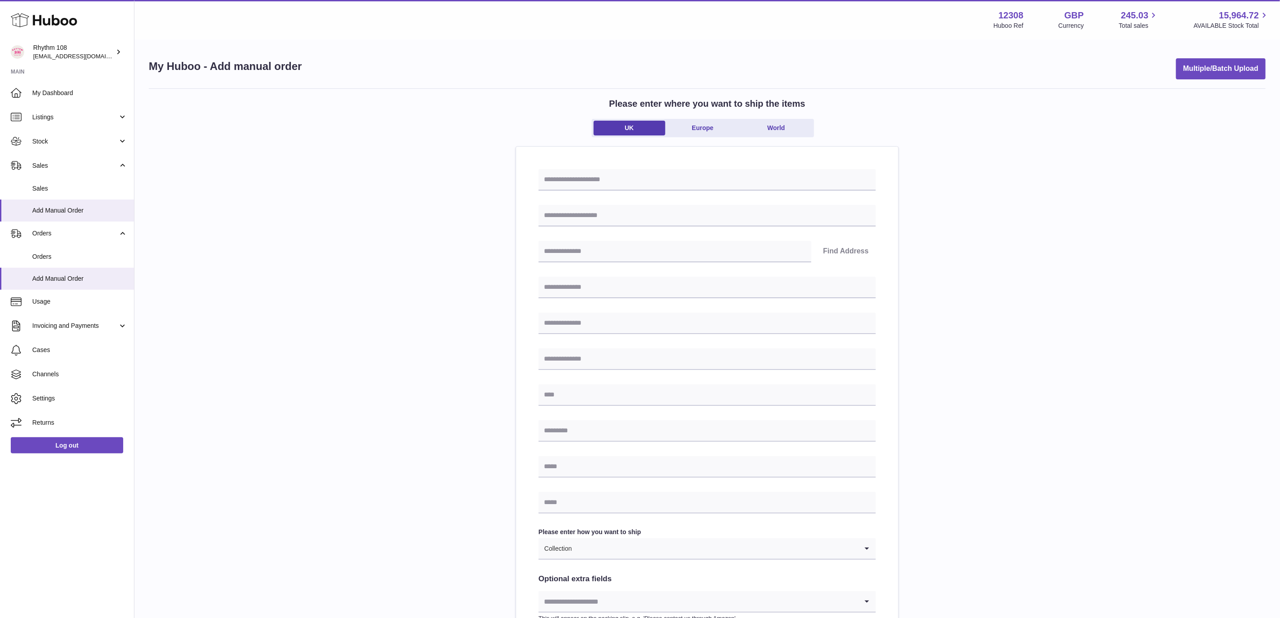
click at [478, 28] on div "Menu Huboo 12308 Huboo Ref GBP Currency 245.03 Total sales 15,964.72 AVAILABLE …" at bounding box center [707, 19] width 1124 height 21
click at [1010, 215] on div "Please enter where you want to ship the items UK Europe World Find Address Plea…" at bounding box center [707, 400] width 1117 height 624
click at [492, 52] on div "My Huboo - Add manual order Multiple/Batch Upload Please enter where you want t…" at bounding box center [707, 385] width 1146 height 690
click at [1024, 263] on div "Please enter where you want to ship the items UK Europe World Find Address Plea…" at bounding box center [707, 400] width 1117 height 624
click at [608, 177] on input "text" at bounding box center [707, 180] width 337 height 22
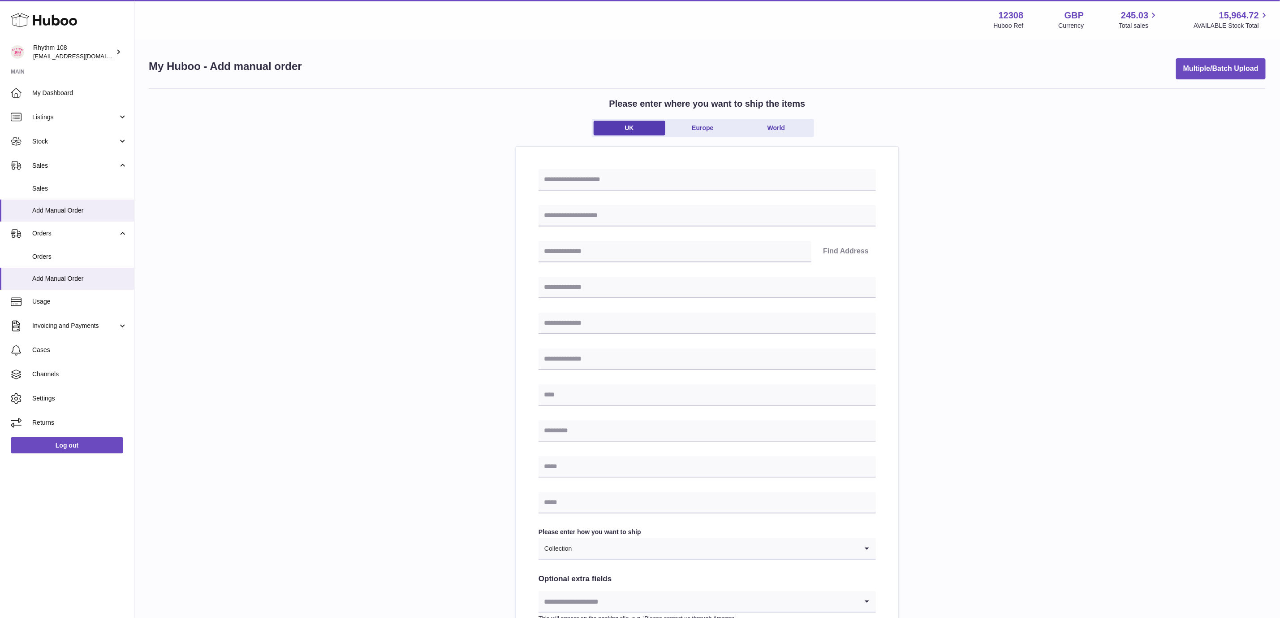
drag, startPoint x: 1057, startPoint y: 252, endPoint x: 1017, endPoint y: 251, distance: 39.9
click at [1057, 252] on div "Please enter where you want to ship the items UK Europe World Find Address Plea…" at bounding box center [707, 400] width 1117 height 624
drag, startPoint x: 309, startPoint y: 237, endPoint x: 108, endPoint y: 284, distance: 206.6
click at [307, 238] on div "Please enter where you want to ship the items UK Europe World Find Address Plea…" at bounding box center [707, 400] width 1117 height 624
click at [64, 278] on span "Add Manual Order" at bounding box center [79, 278] width 95 height 9
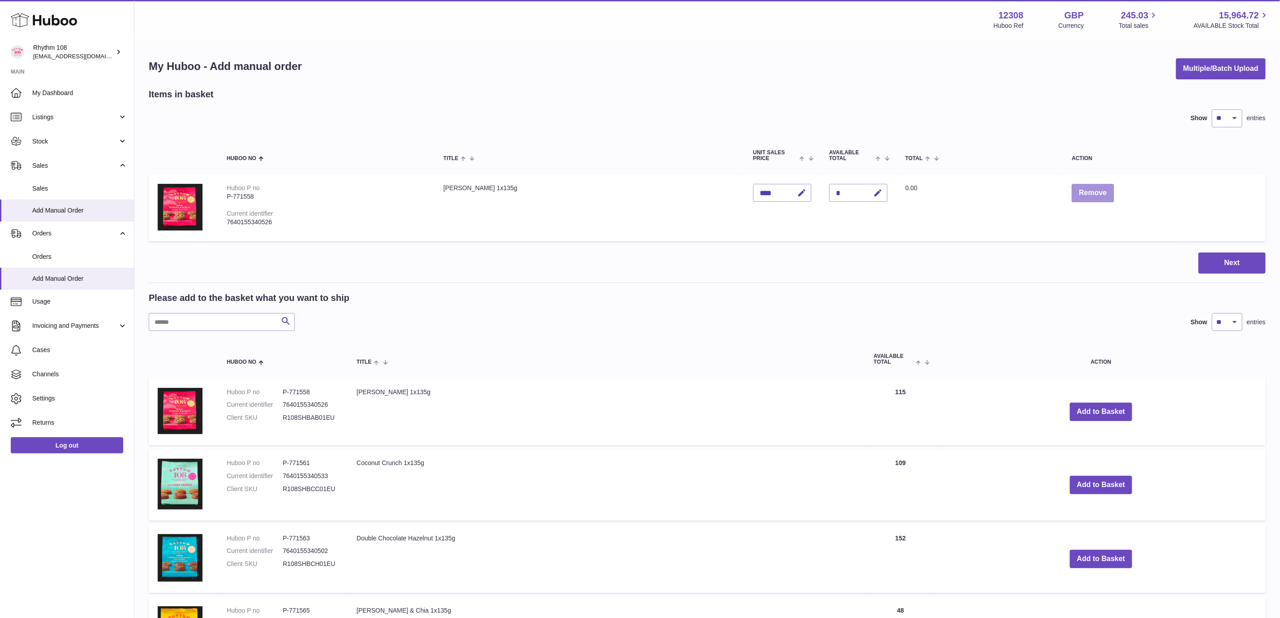
click at [1081, 192] on button "Remove" at bounding box center [1093, 193] width 42 height 18
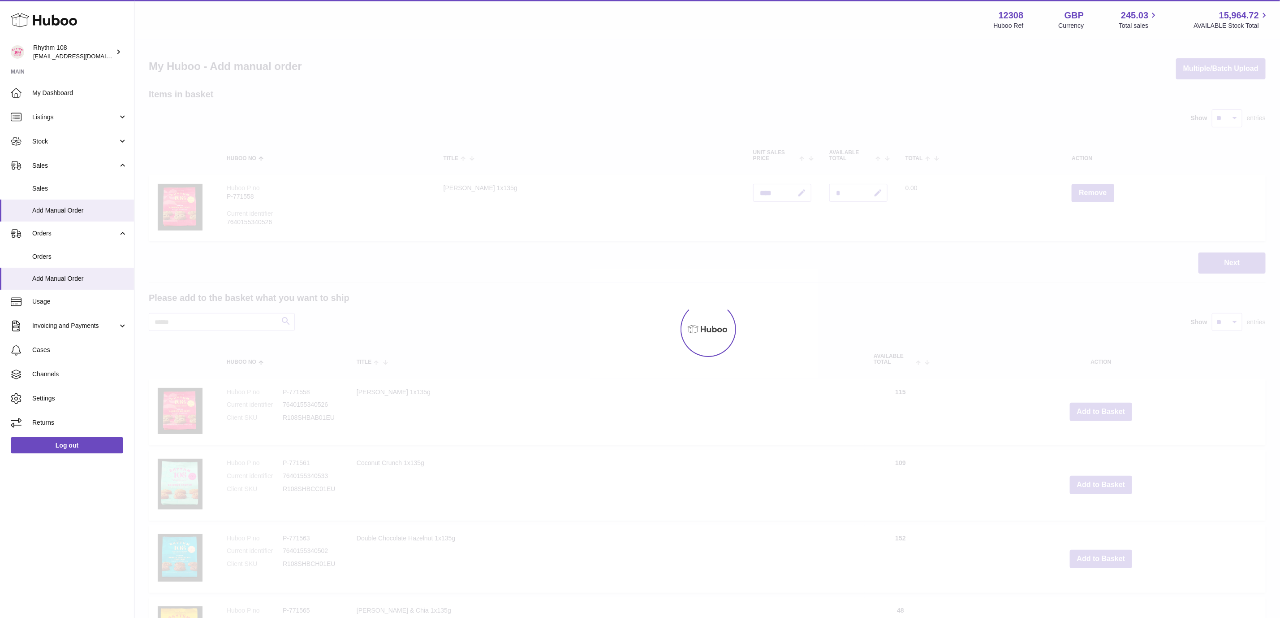
click at [762, 58] on div "My Huboo - Add manual order Multiple/Batch Upload" at bounding box center [707, 68] width 1117 height 21
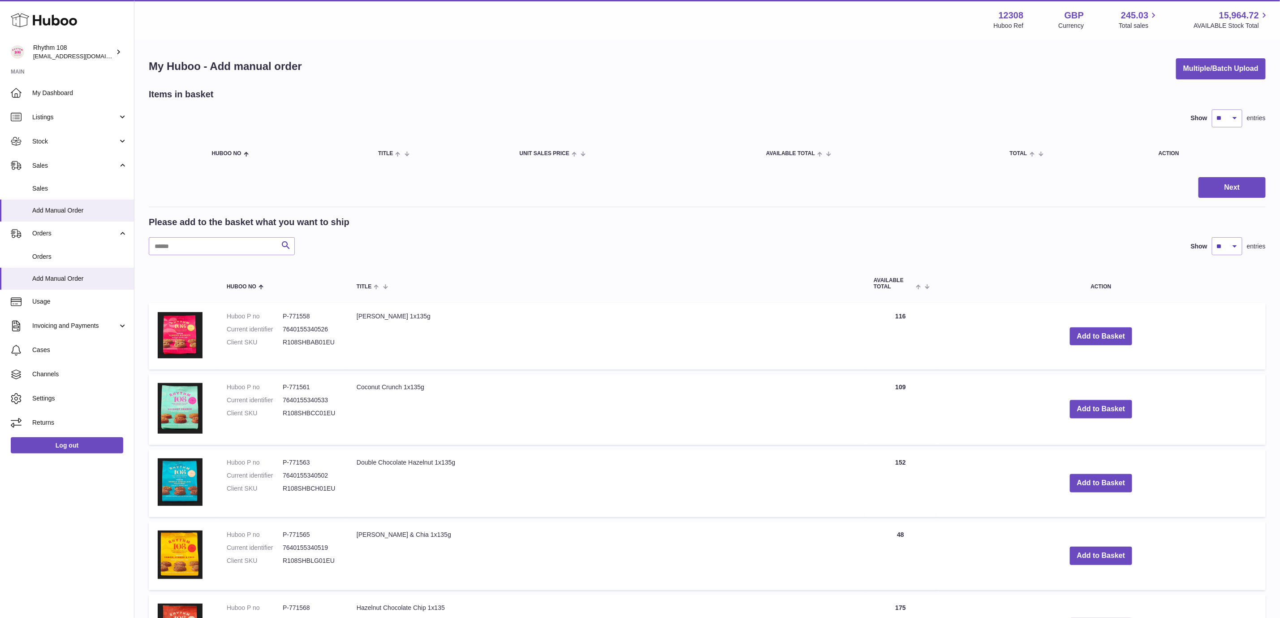
drag, startPoint x: 408, startPoint y: 79, endPoint x: 423, endPoint y: 93, distance: 20.0
click at [409, 79] on div "My Huboo - Add manual order Multiple/Batch Upload Items in basket Show ** ** **…" at bounding box center [707, 580] width 1146 height 1080
click at [382, 75] on div "My Huboo - Add manual order Multiple/Batch Upload" at bounding box center [707, 68] width 1117 height 21
click at [397, 62] on div "My Huboo - Add manual order Multiple/Batch Upload" at bounding box center [707, 68] width 1117 height 21
click at [78, 132] on link "Stock" at bounding box center [67, 141] width 134 height 24
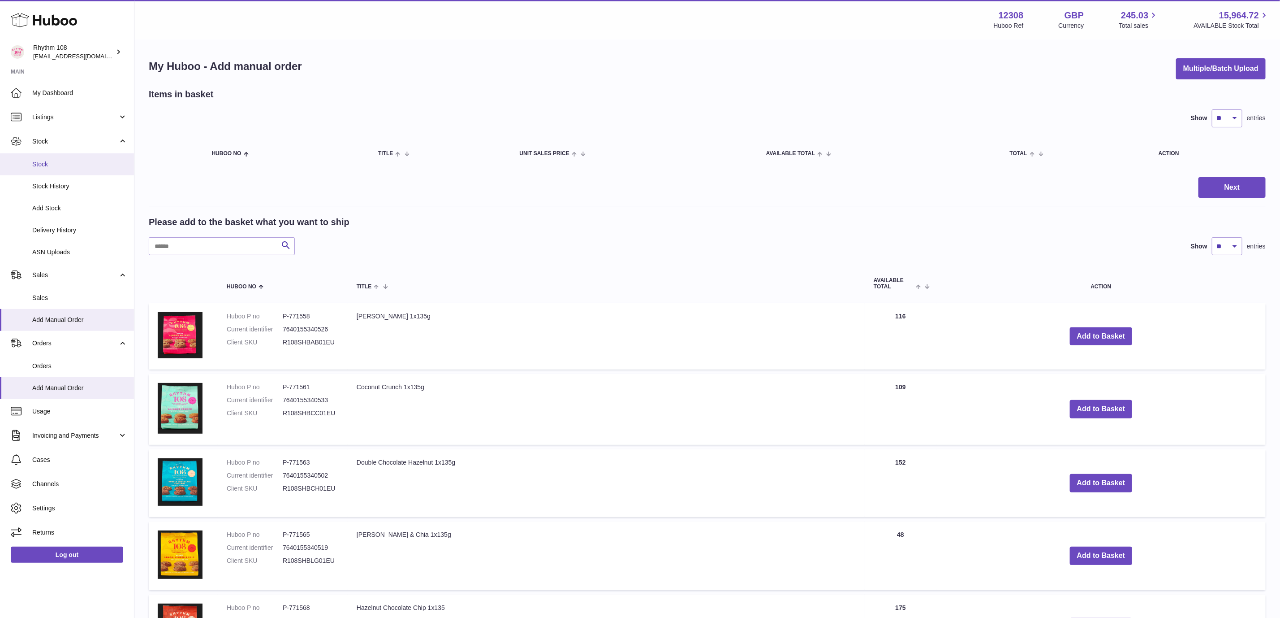
click at [65, 172] on link "Stock" at bounding box center [67, 164] width 134 height 22
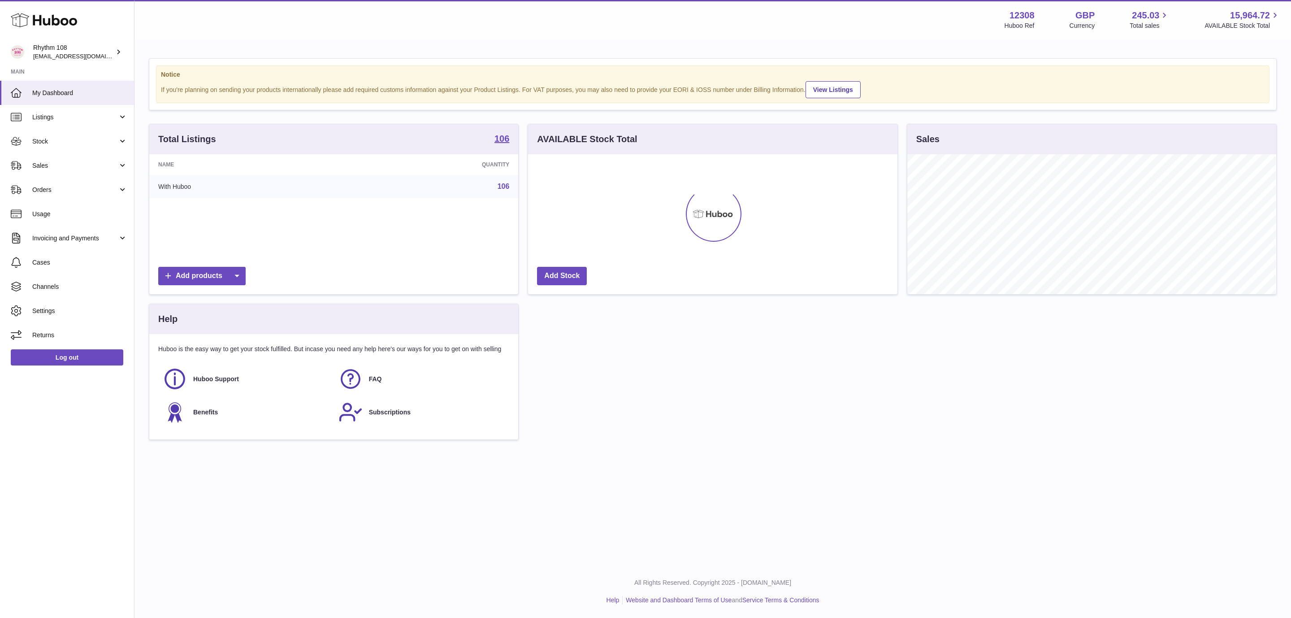
scroll to position [140, 368]
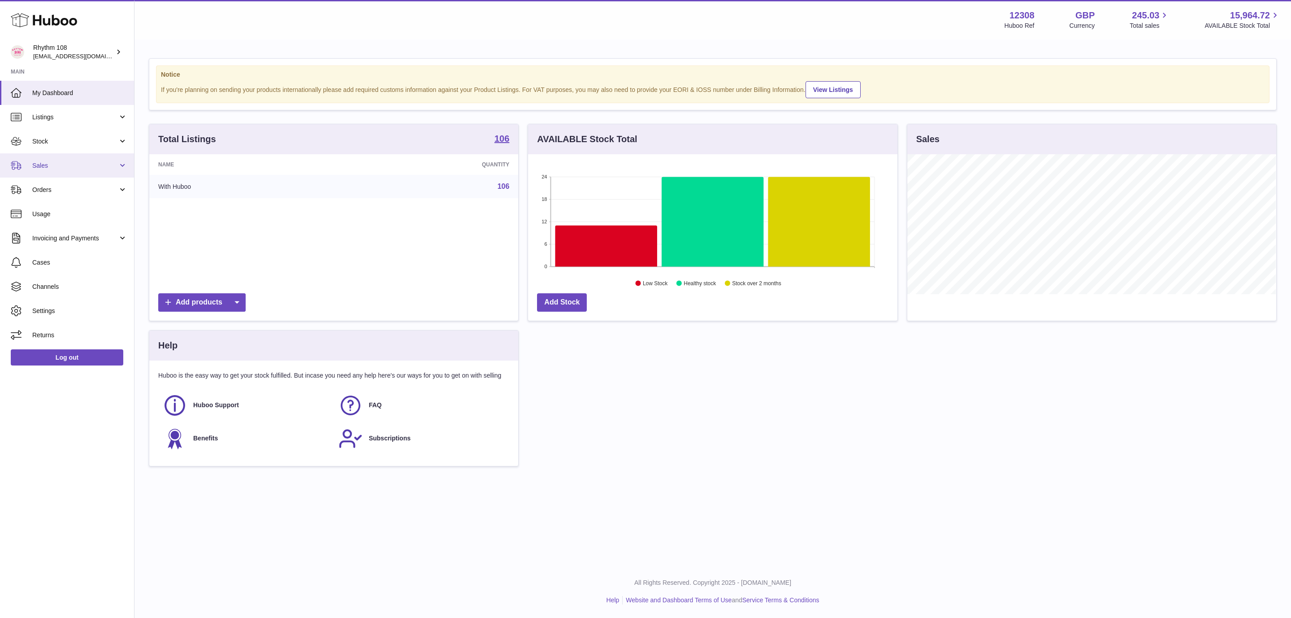
click at [74, 159] on link "Sales" at bounding box center [67, 165] width 134 height 24
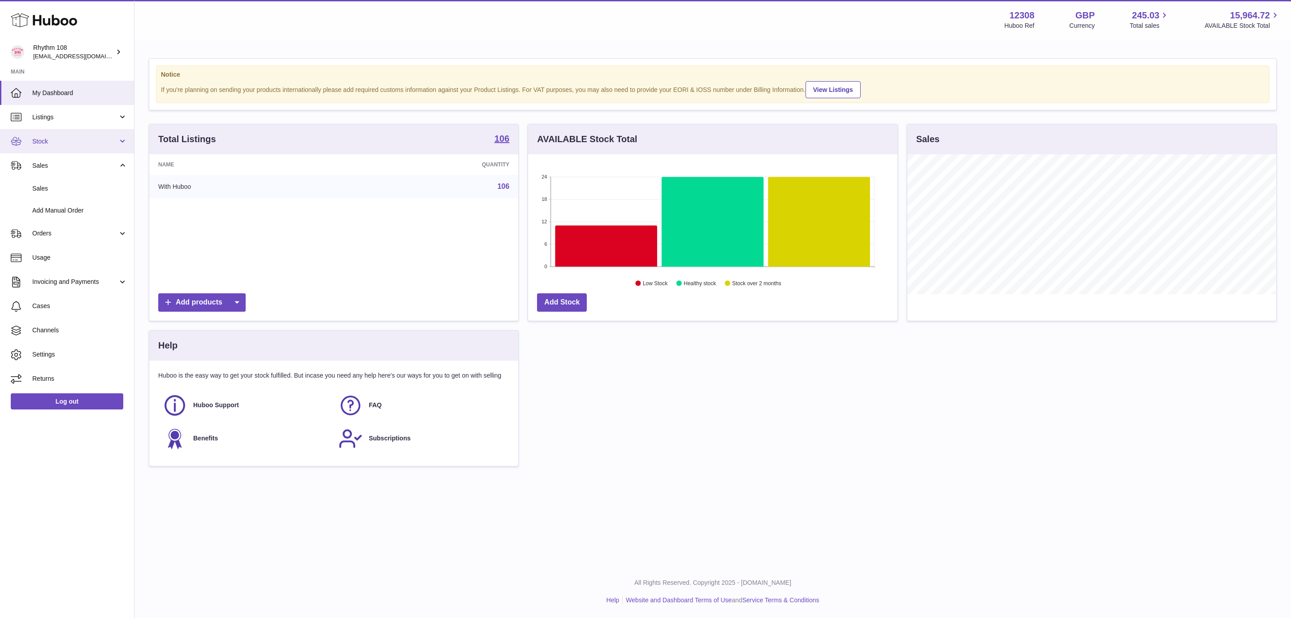
click at [60, 144] on span "Stock" at bounding box center [75, 141] width 86 height 9
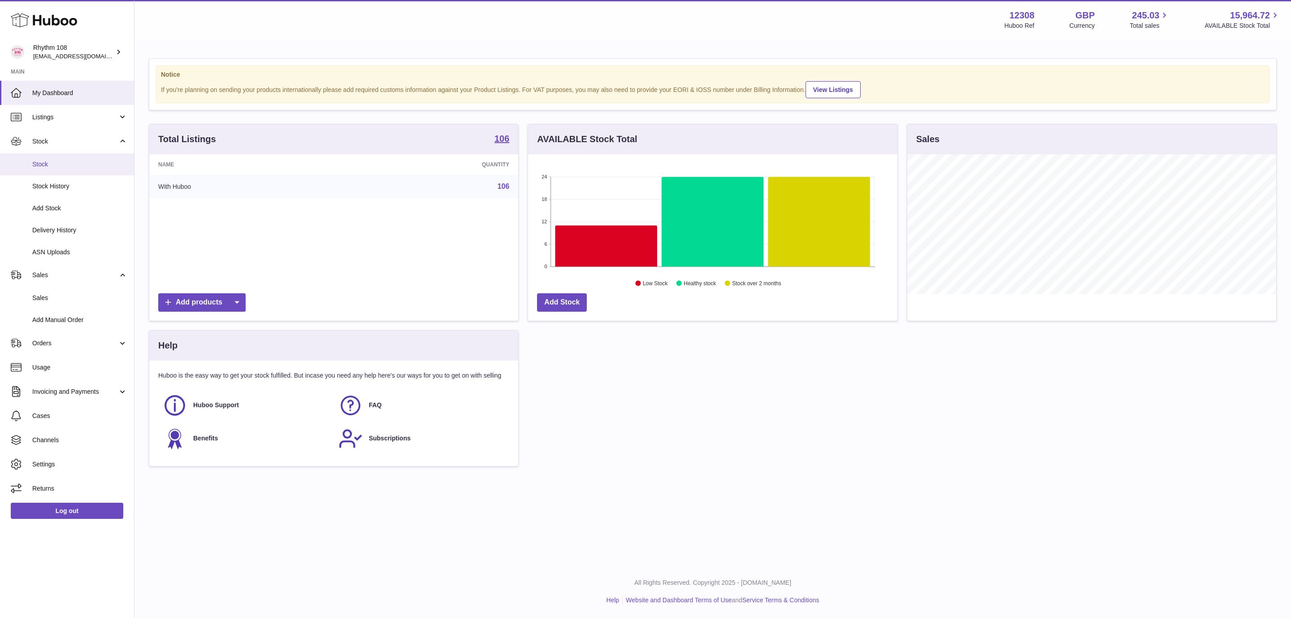
click at [60, 155] on link "Stock" at bounding box center [67, 164] width 134 height 22
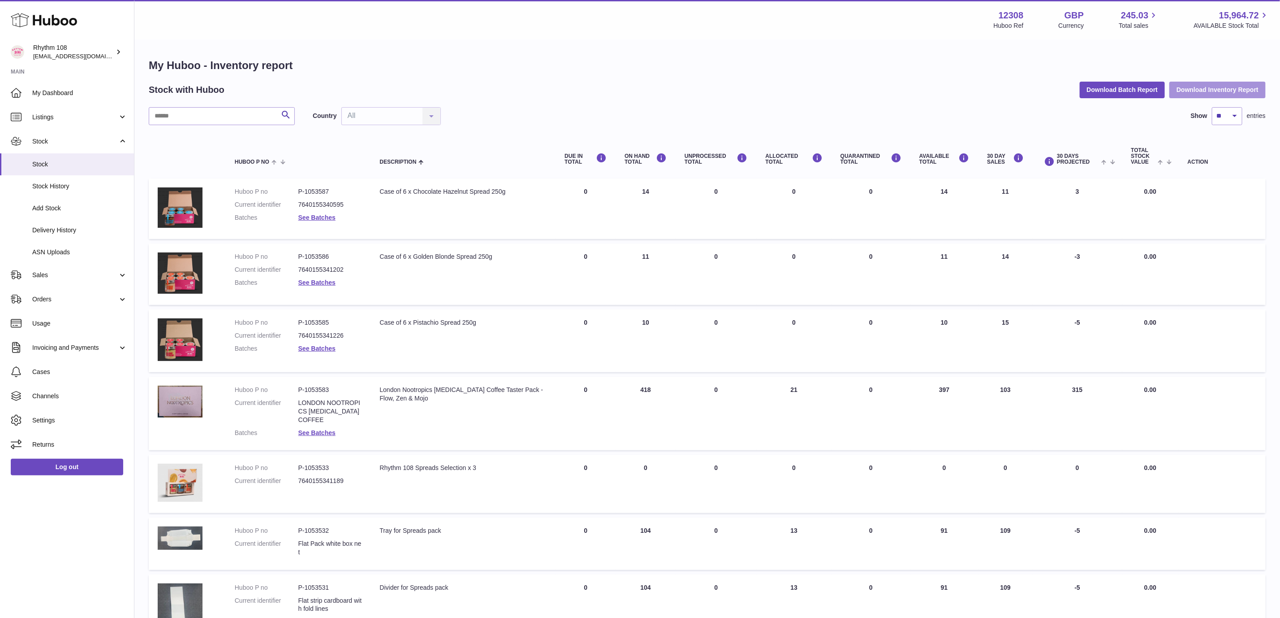
click at [1210, 86] on button "Download Inventory Report" at bounding box center [1218, 90] width 96 height 16
click at [65, 255] on span "ASN Uploads" at bounding box center [79, 252] width 95 height 9
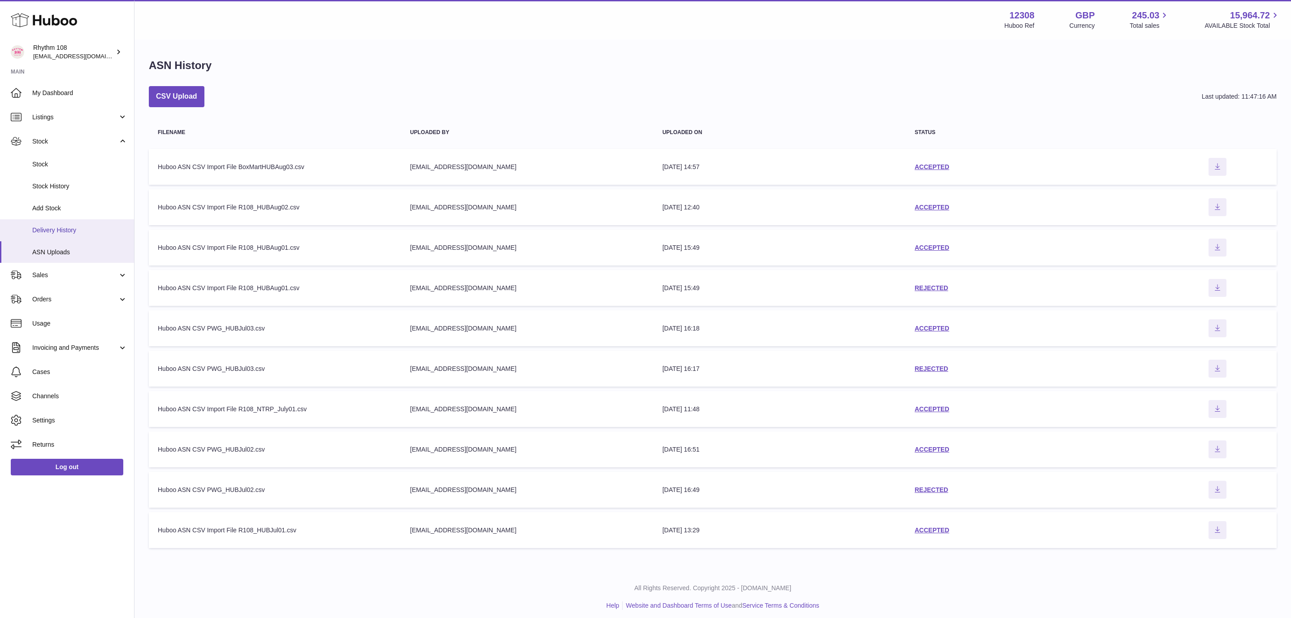
drag, startPoint x: 65, startPoint y: 233, endPoint x: 99, endPoint y: 244, distance: 36.6
click at [66, 233] on span "Delivery History" at bounding box center [79, 230] width 95 height 9
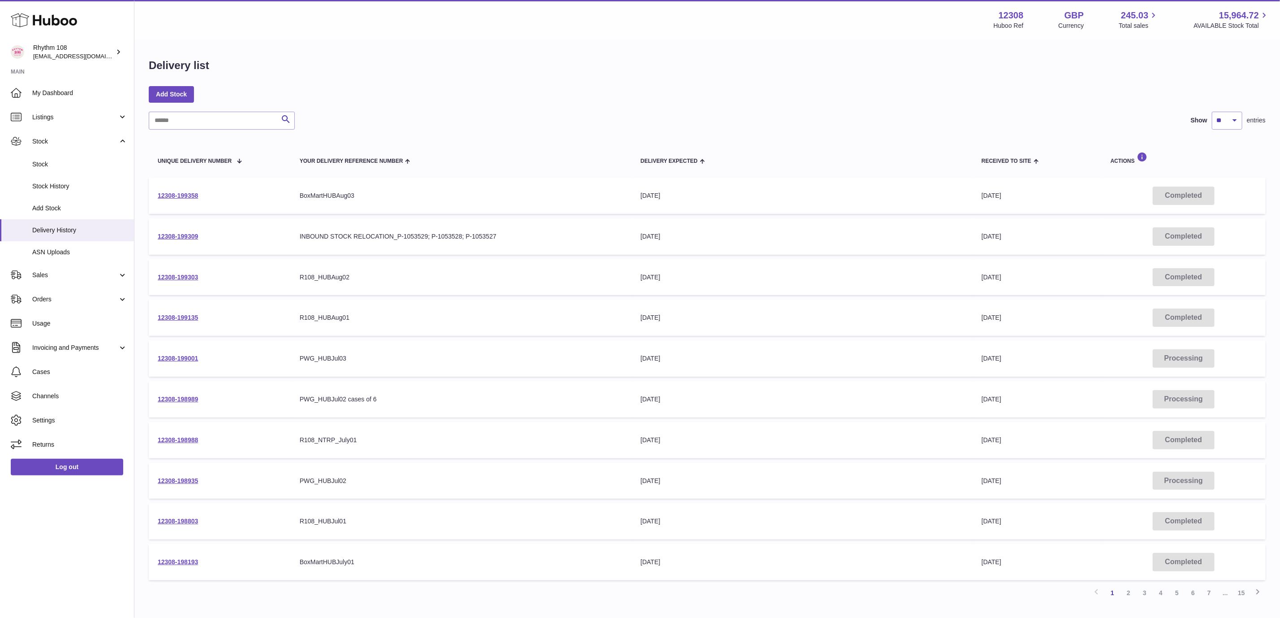
click at [501, 84] on div "Delivery list Add Stock Search Show ** ** ** *** entries Unique Delivery Number…" at bounding box center [707, 332] width 1146 height 585
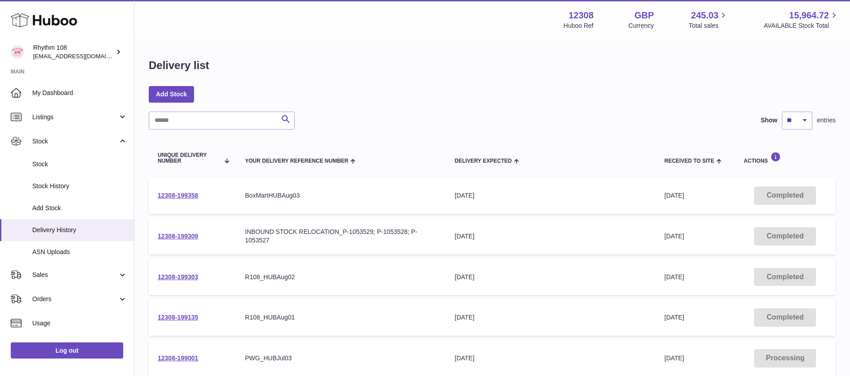
click at [538, 73] on div "Delivery list" at bounding box center [492, 67] width 687 height 19
click at [623, 102] on div "Add Stock" at bounding box center [492, 94] width 687 height 16
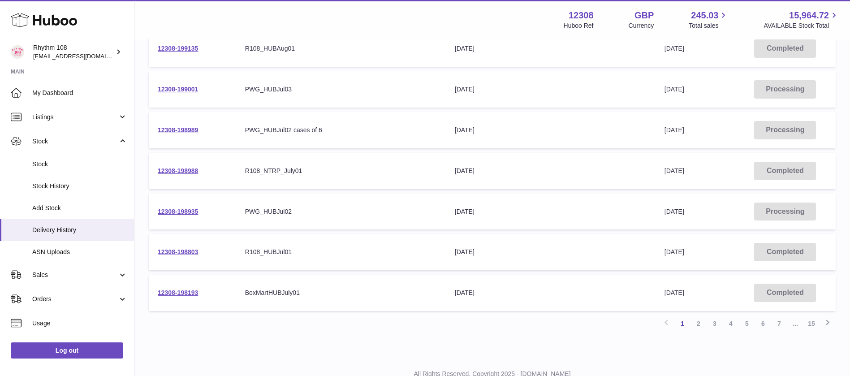
scroll to position [134, 0]
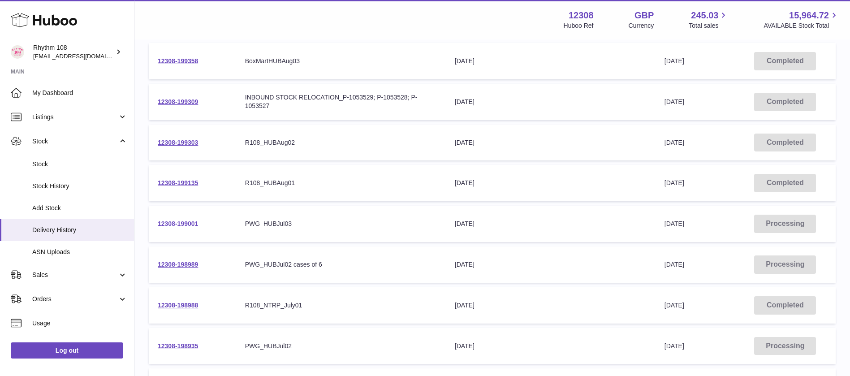
click at [182, 226] on link "12308-199001" at bounding box center [178, 223] width 40 height 7
click at [190, 262] on link "12308-198989" at bounding box center [178, 264] width 40 height 7
click at [56, 171] on link "Stock" at bounding box center [67, 164] width 134 height 22
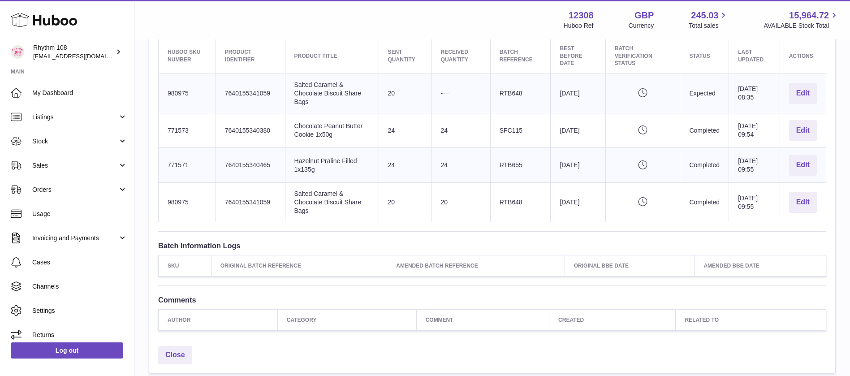
scroll to position [336, 0]
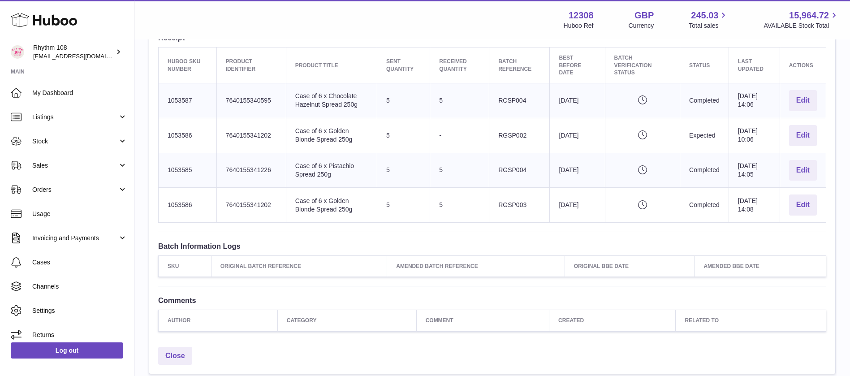
scroll to position [280, 0]
